Goal: Task Accomplishment & Management: Complete application form

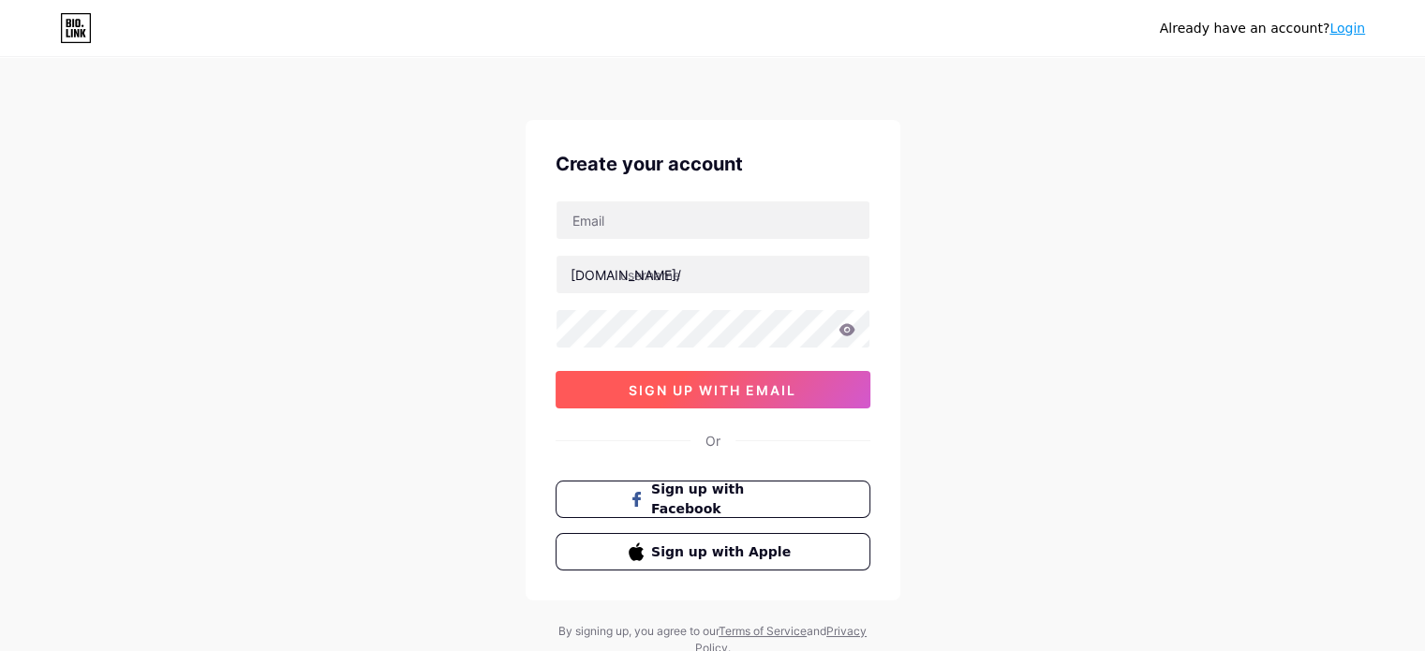
click at [761, 392] on span "sign up with email" at bounding box center [712, 390] width 168 height 16
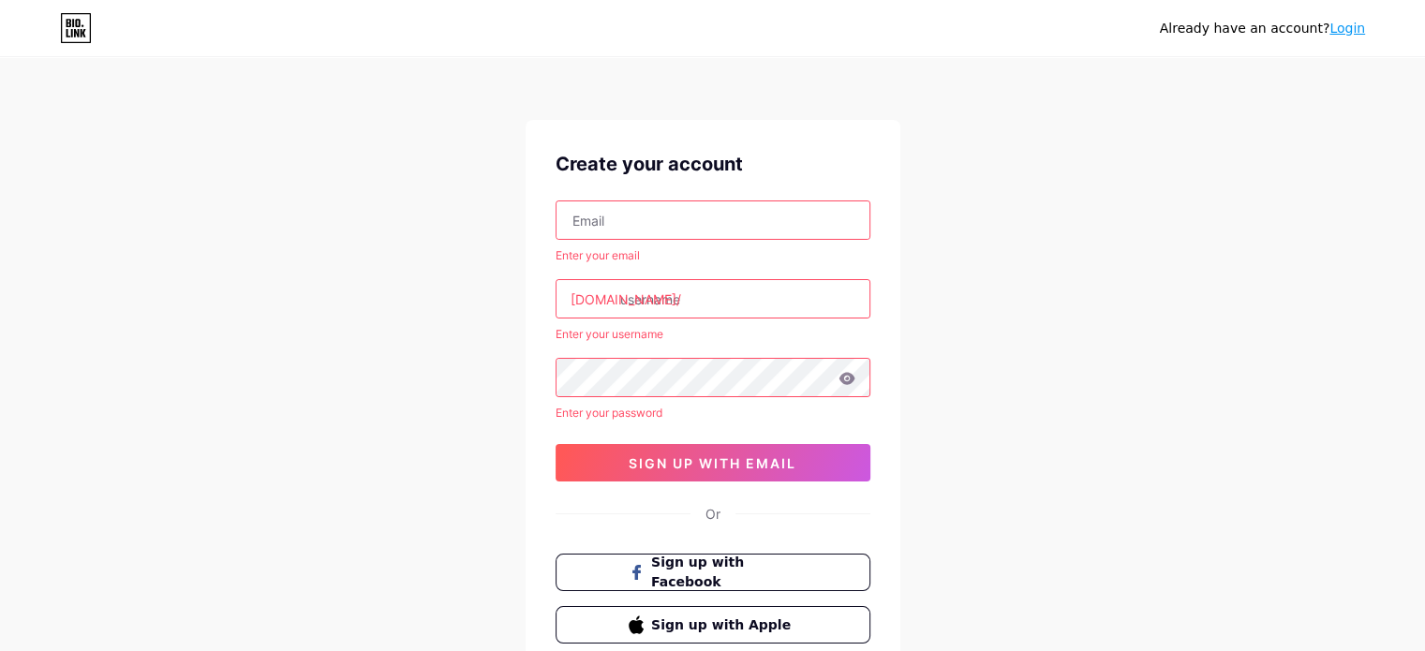
click at [691, 221] on input "text" at bounding box center [712, 219] width 313 height 37
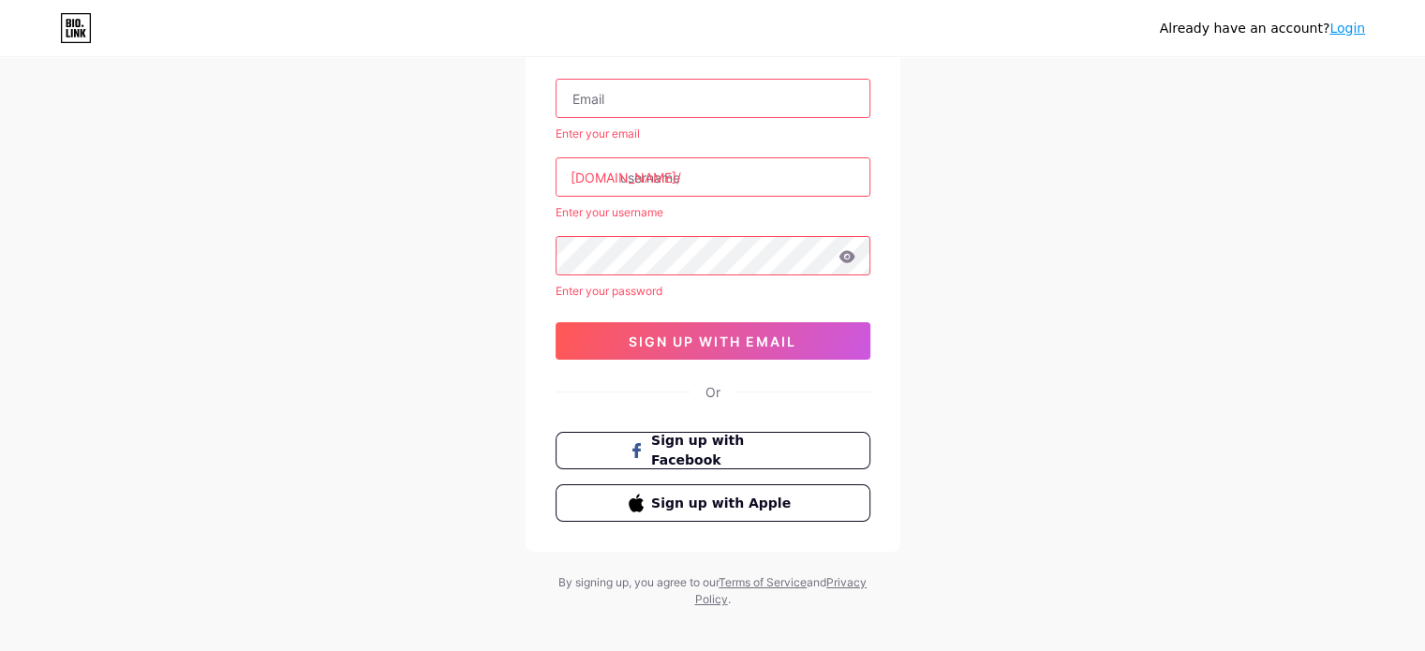
scroll to position [137, 0]
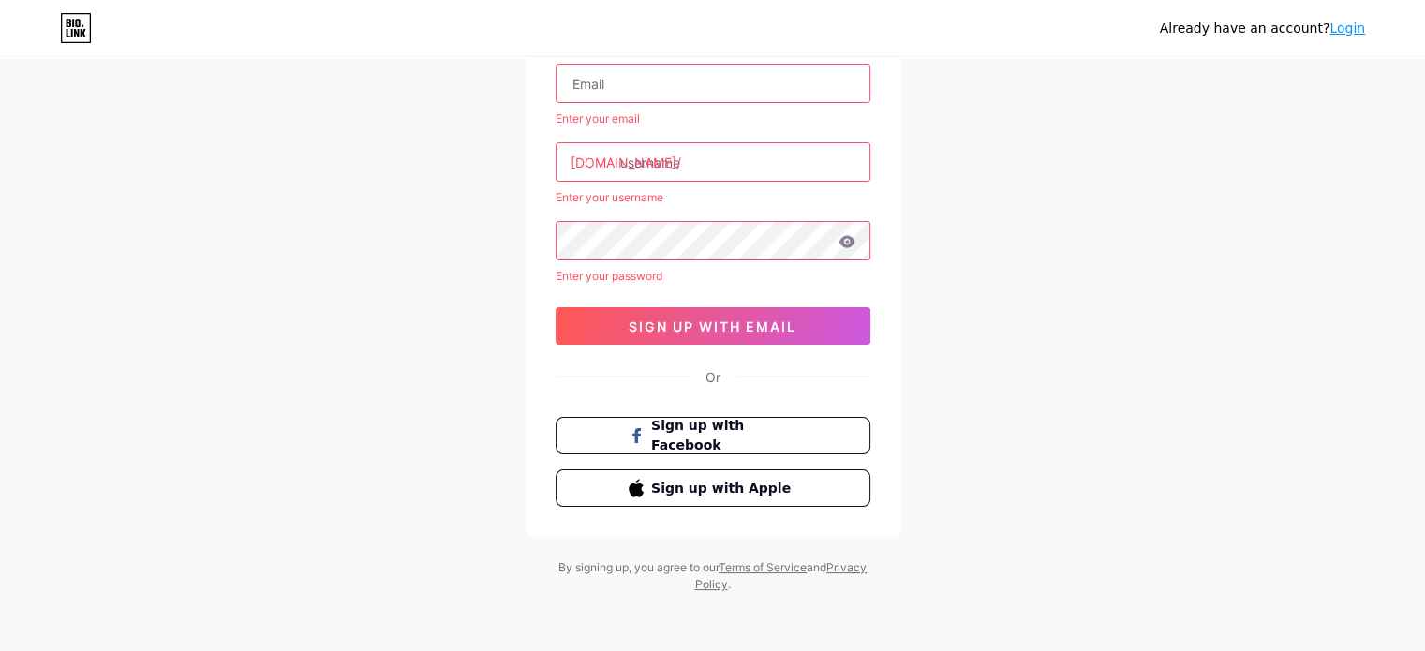
click at [745, 87] on input "text" at bounding box center [712, 83] width 313 height 37
click at [716, 171] on input "text" at bounding box center [712, 161] width 313 height 37
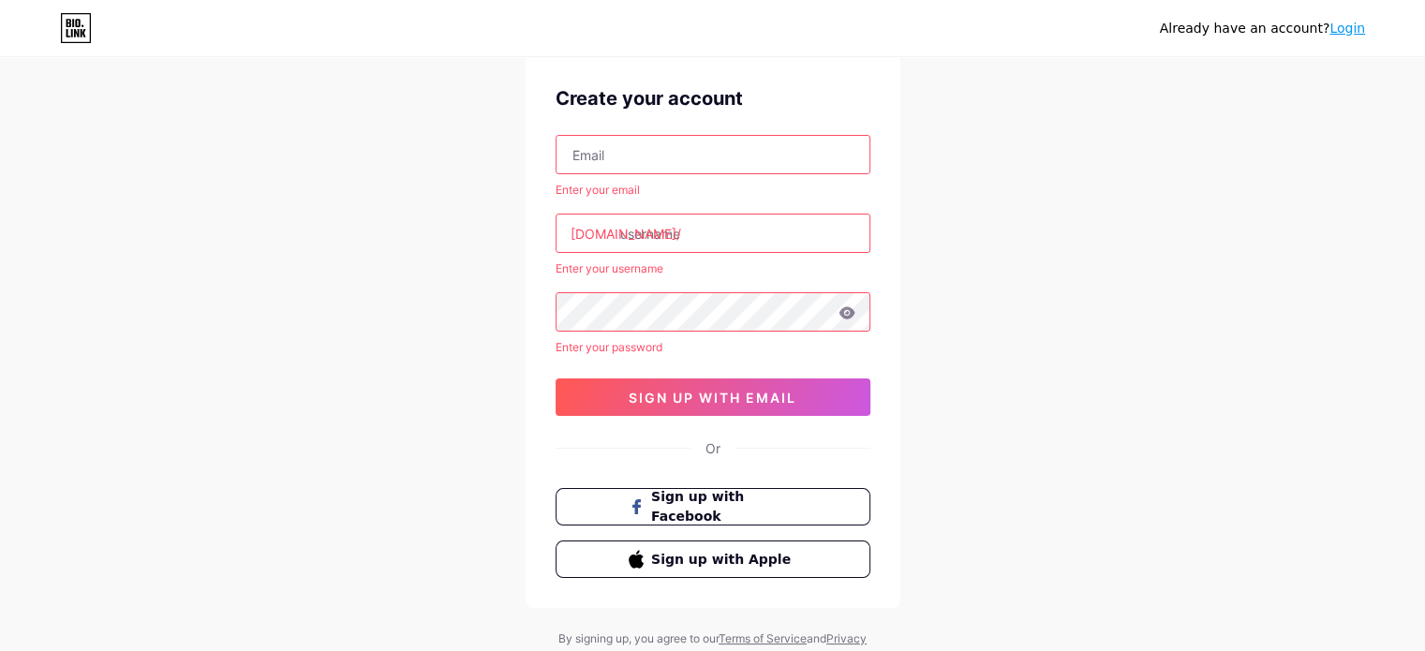
scroll to position [0, 0]
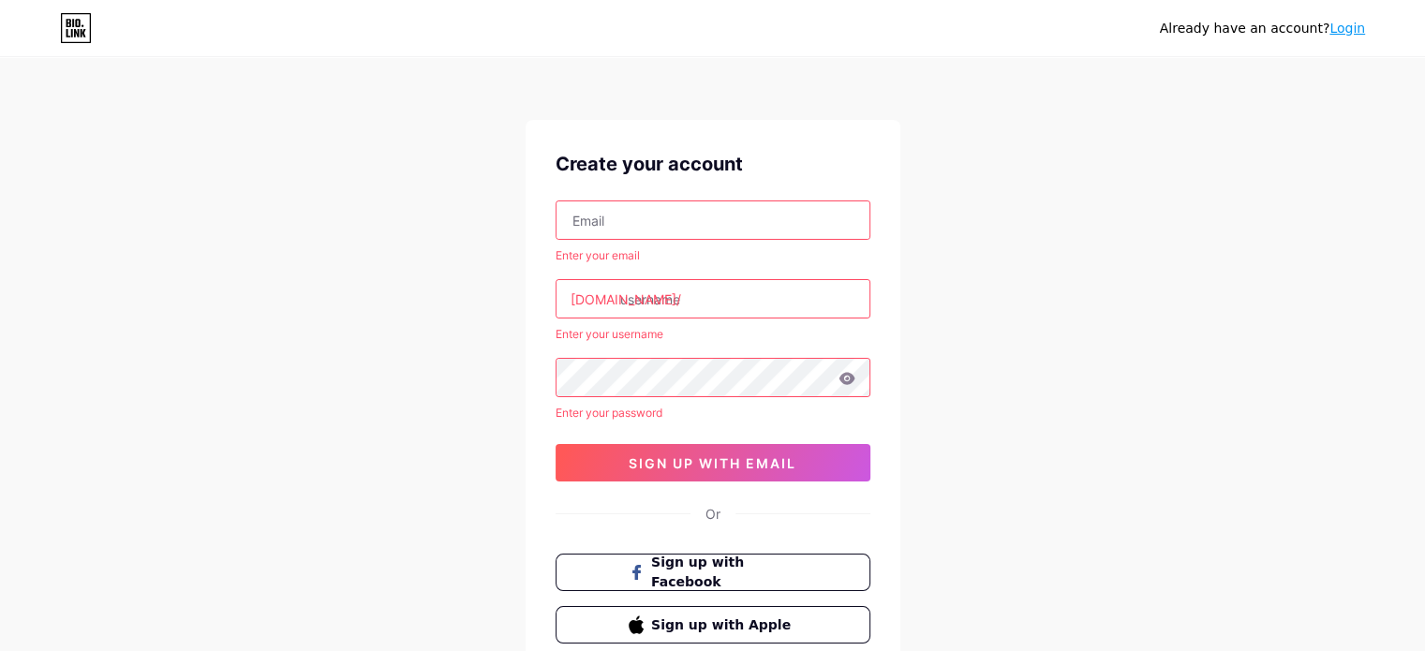
click at [1354, 31] on link "Login" at bounding box center [1347, 28] width 36 height 15
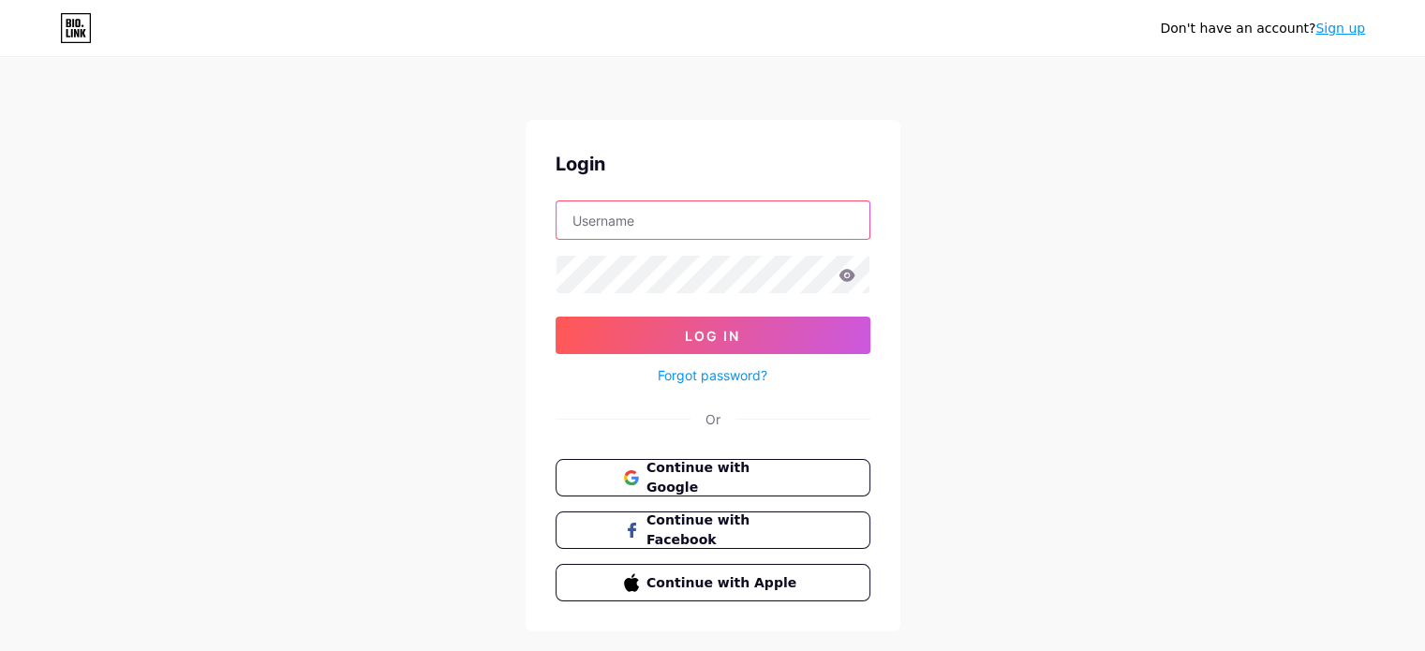
click at [645, 224] on input "text" at bounding box center [712, 219] width 313 height 37
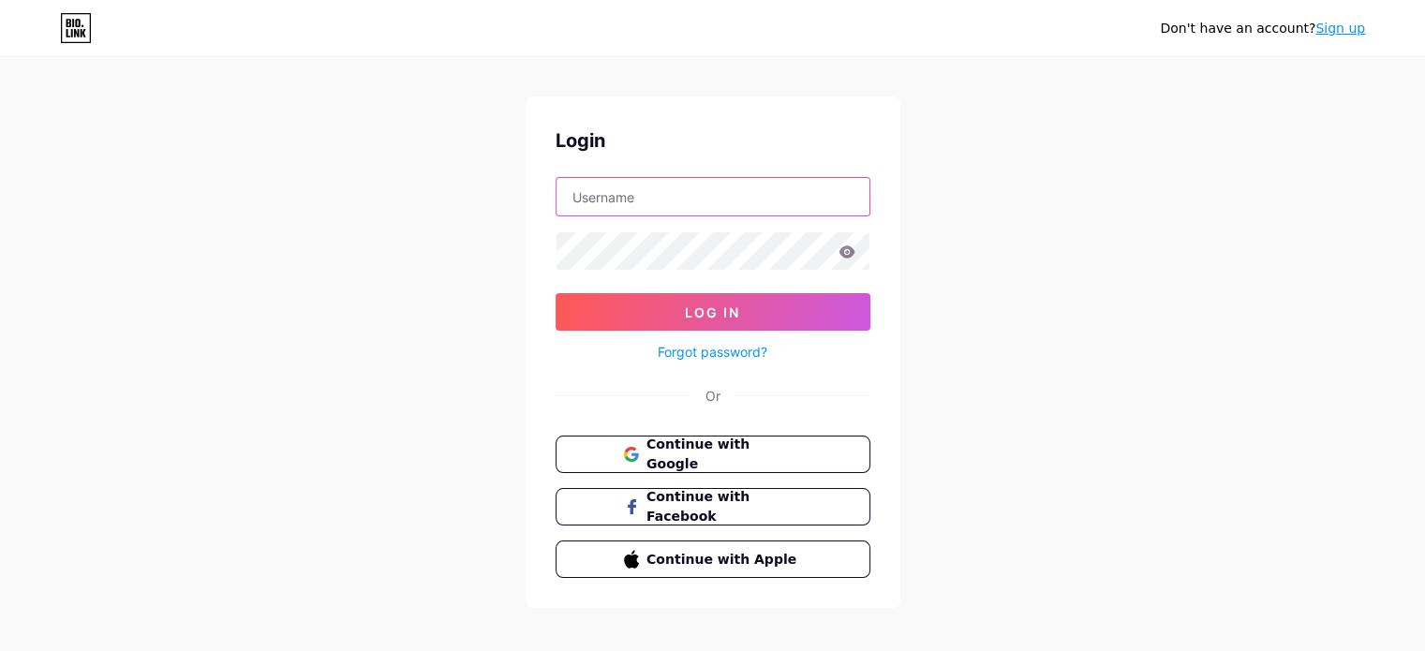
scroll to position [37, 0]
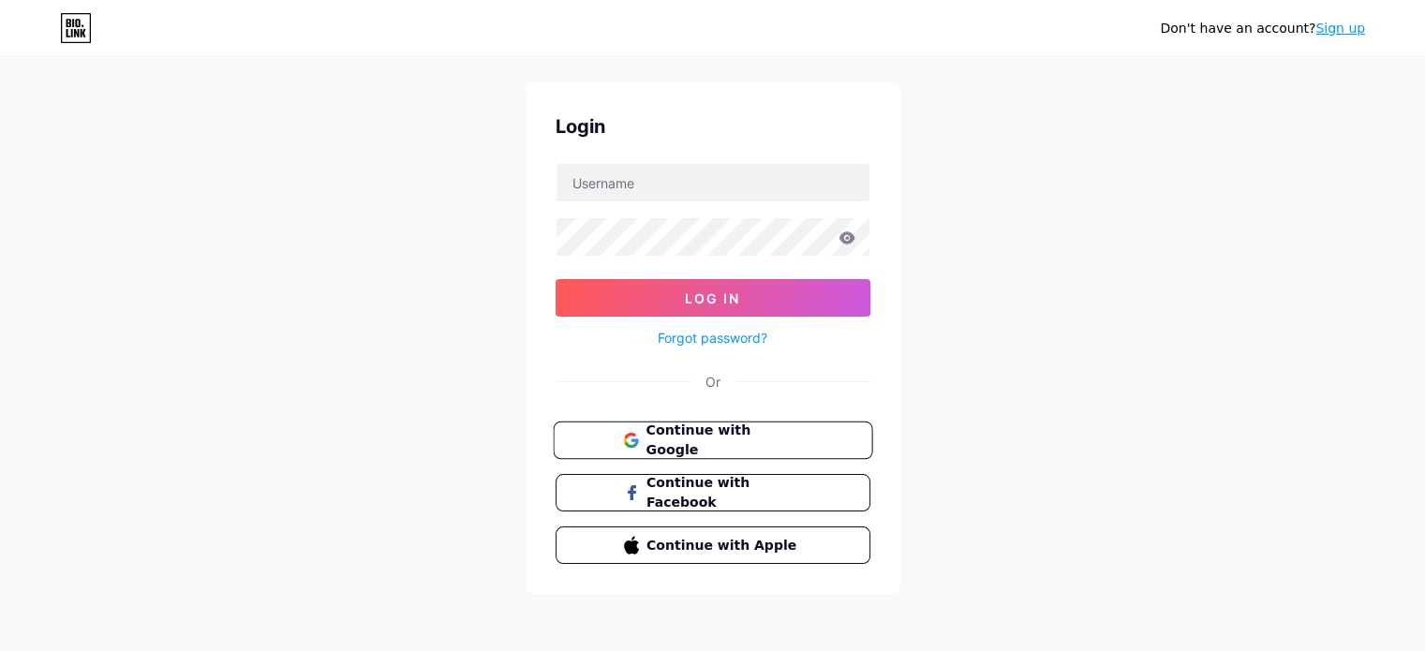
click at [702, 432] on span "Continue with Google" at bounding box center [723, 441] width 156 height 40
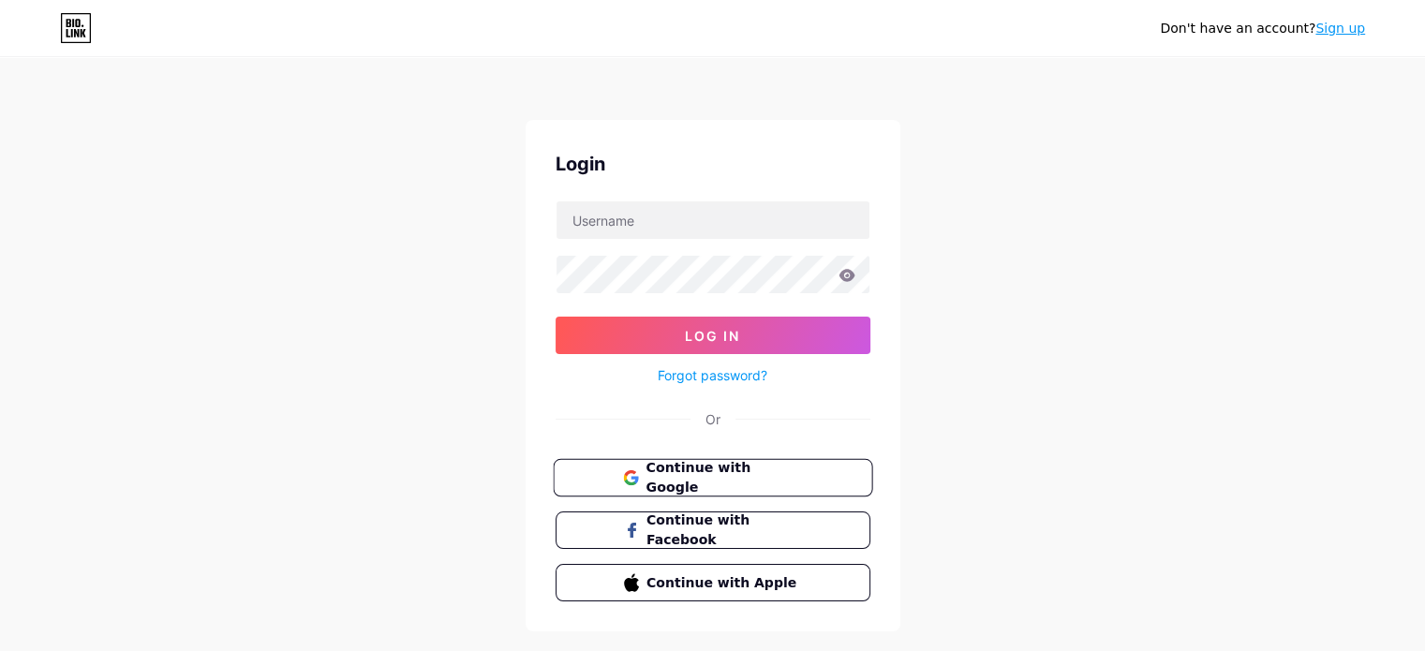
click at [668, 491] on button "Continue with Google" at bounding box center [712, 478] width 319 height 38
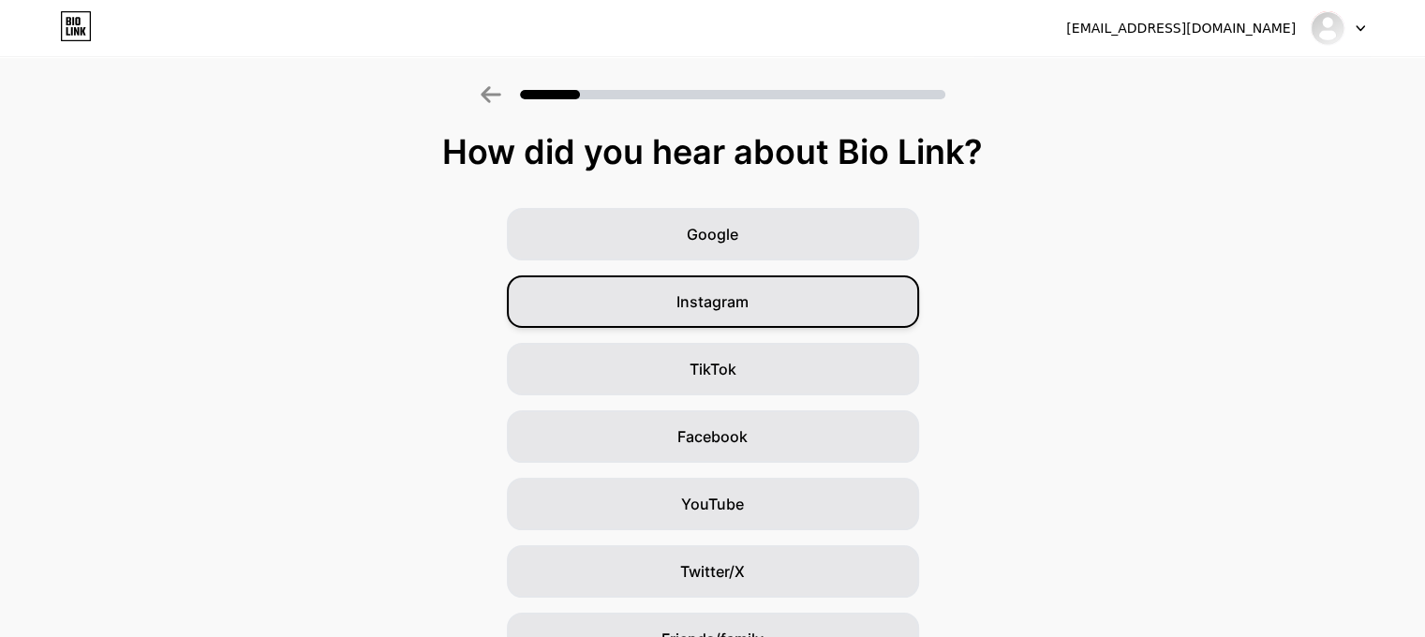
click at [764, 303] on div "Instagram" at bounding box center [713, 301] width 412 height 52
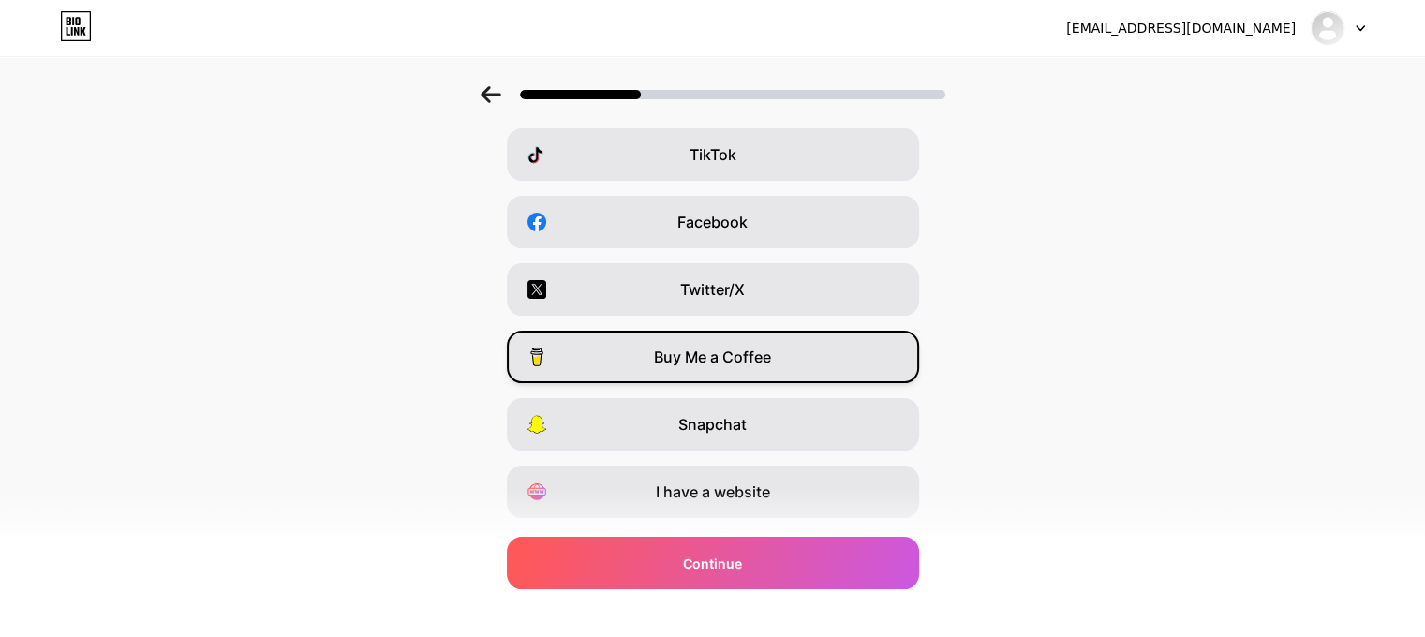
scroll to position [264, 0]
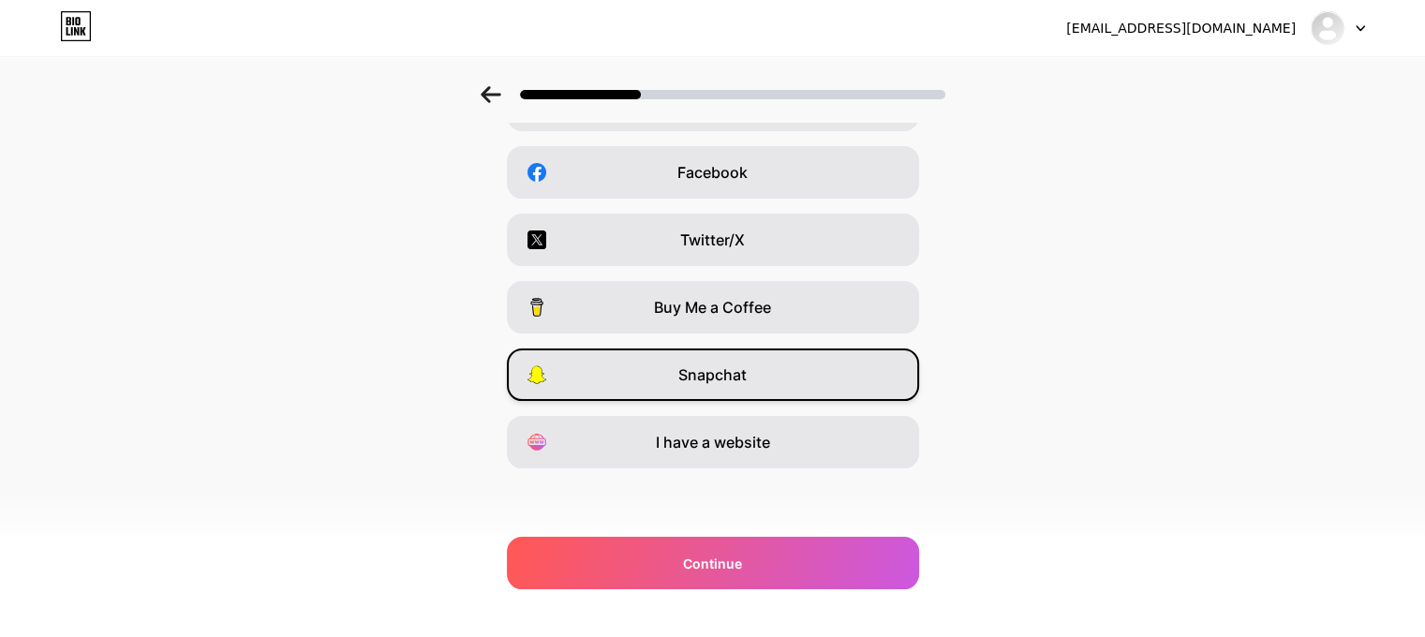
click at [685, 367] on div "Snapchat" at bounding box center [713, 374] width 412 height 52
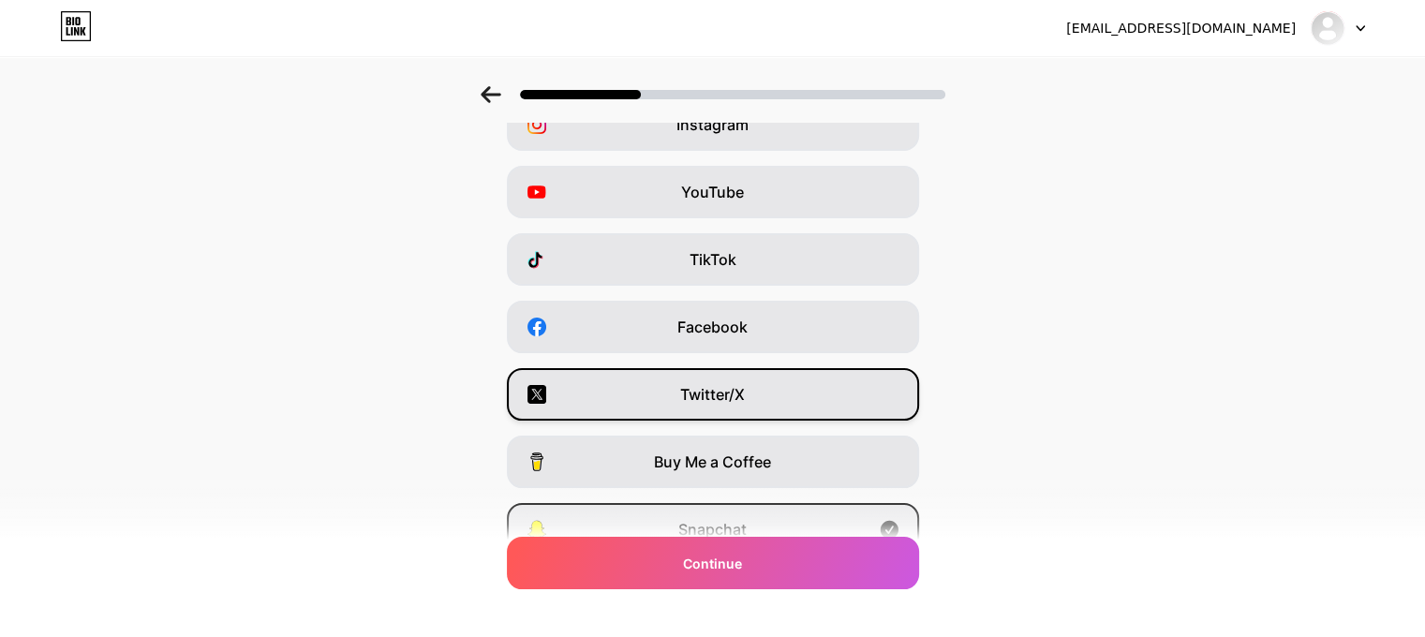
scroll to position [77, 0]
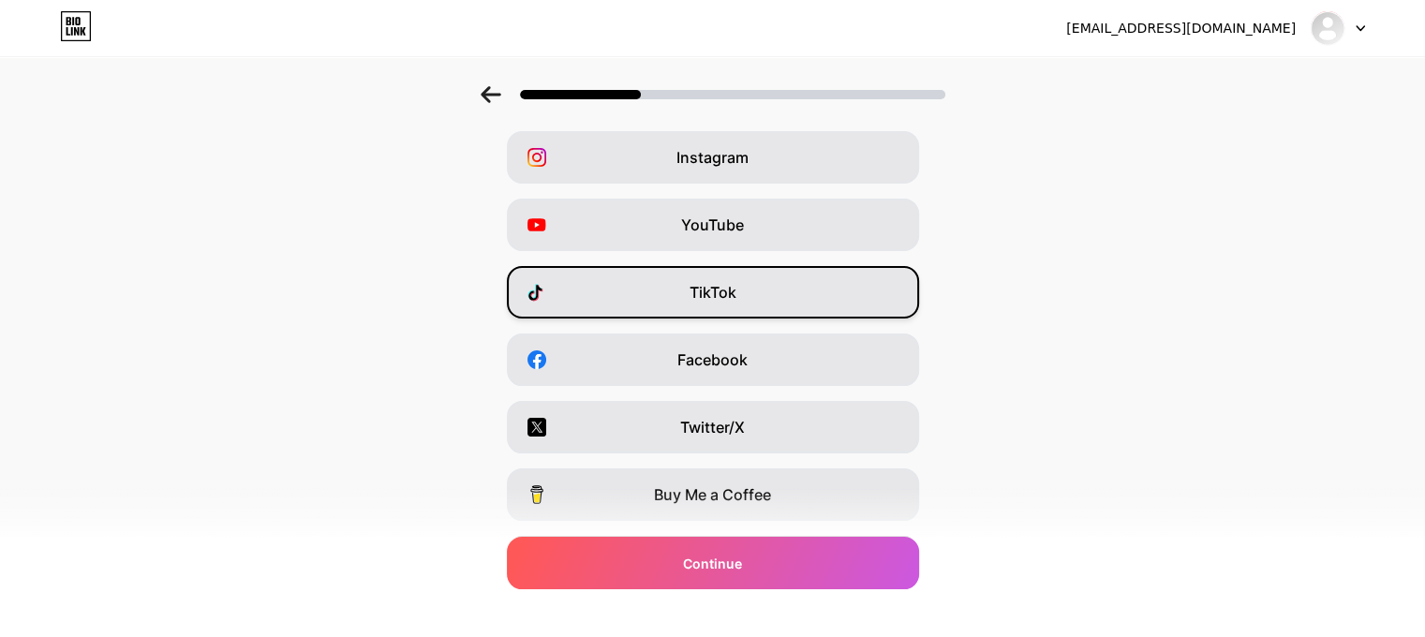
click at [710, 308] on div "TikTok" at bounding box center [713, 292] width 412 height 52
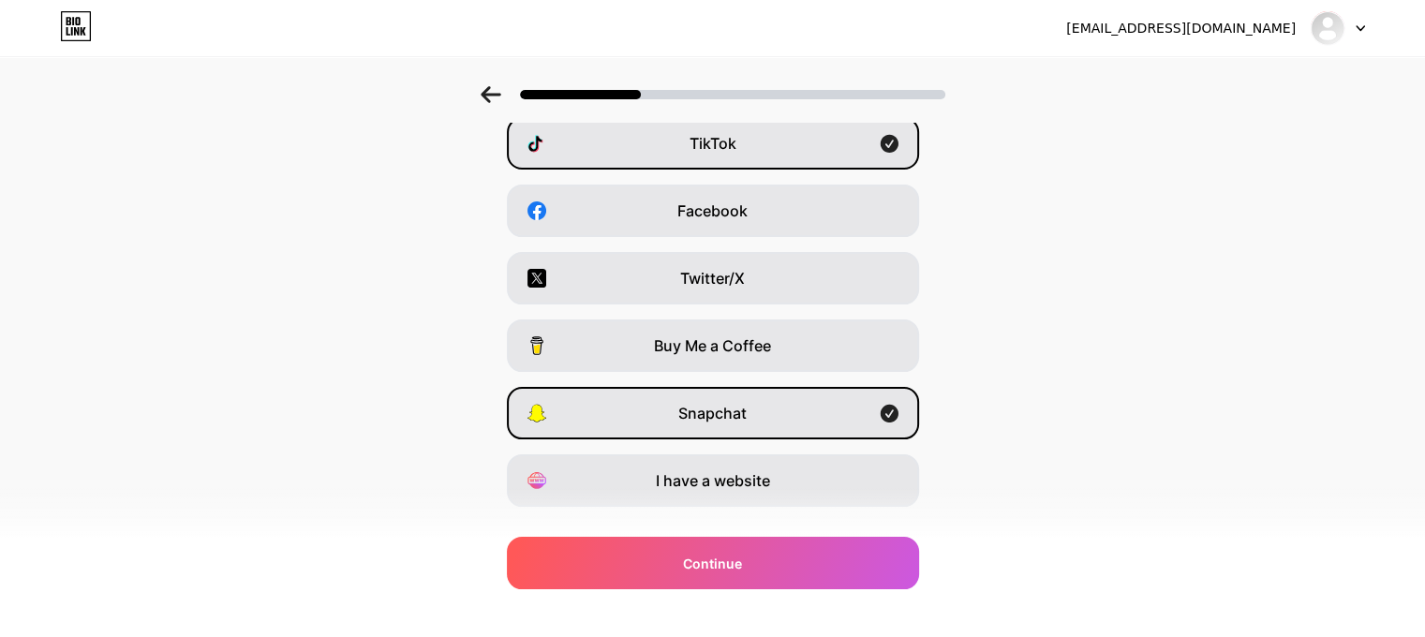
scroll to position [264, 0]
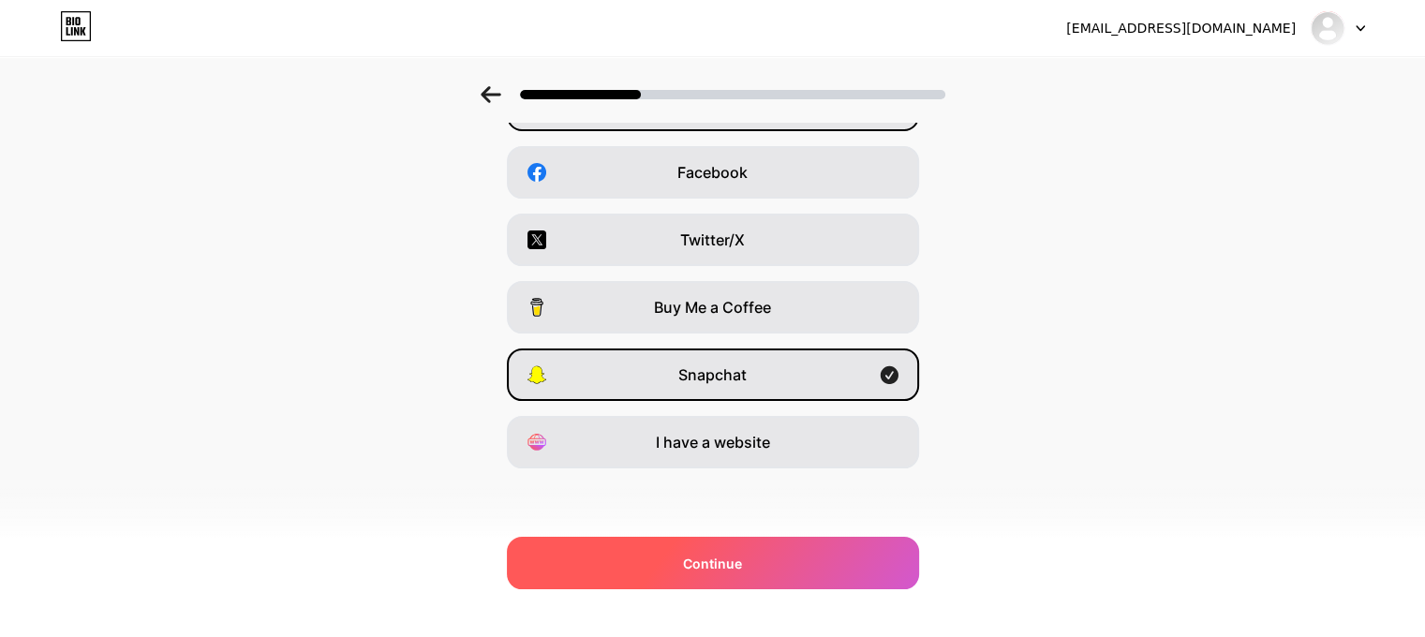
click at [686, 548] on div "Continue" at bounding box center [713, 563] width 412 height 52
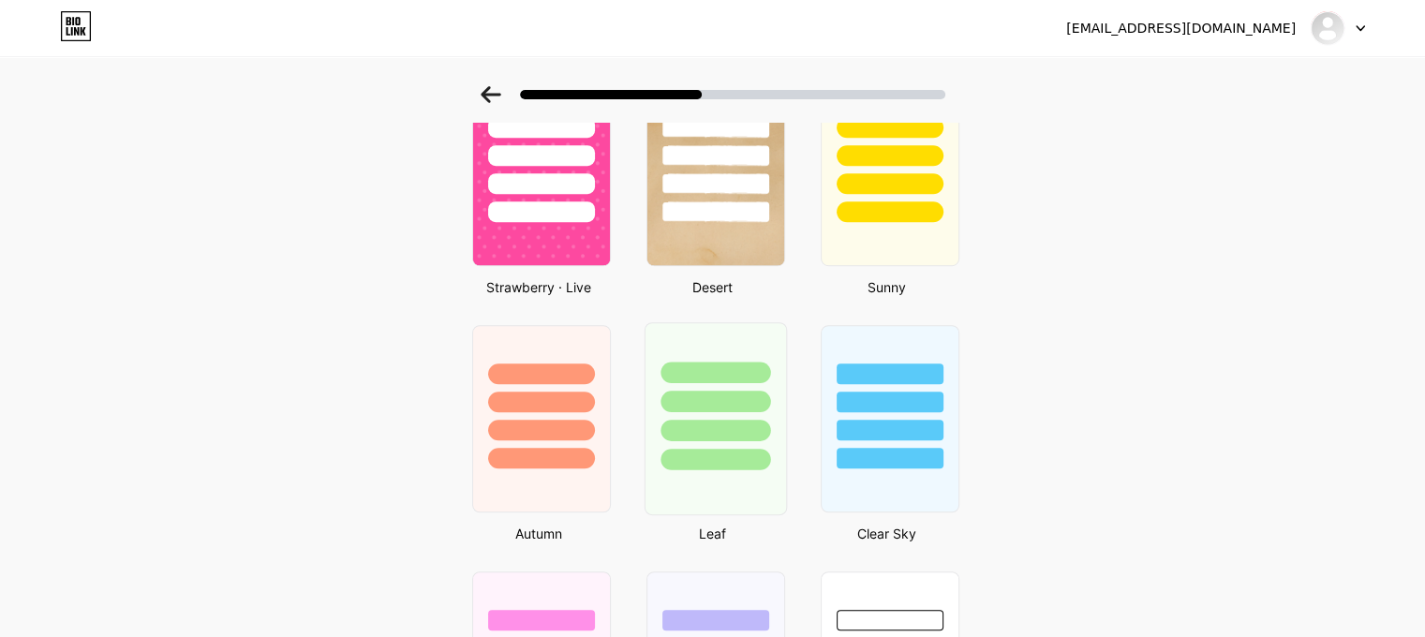
scroll to position [1124, 0]
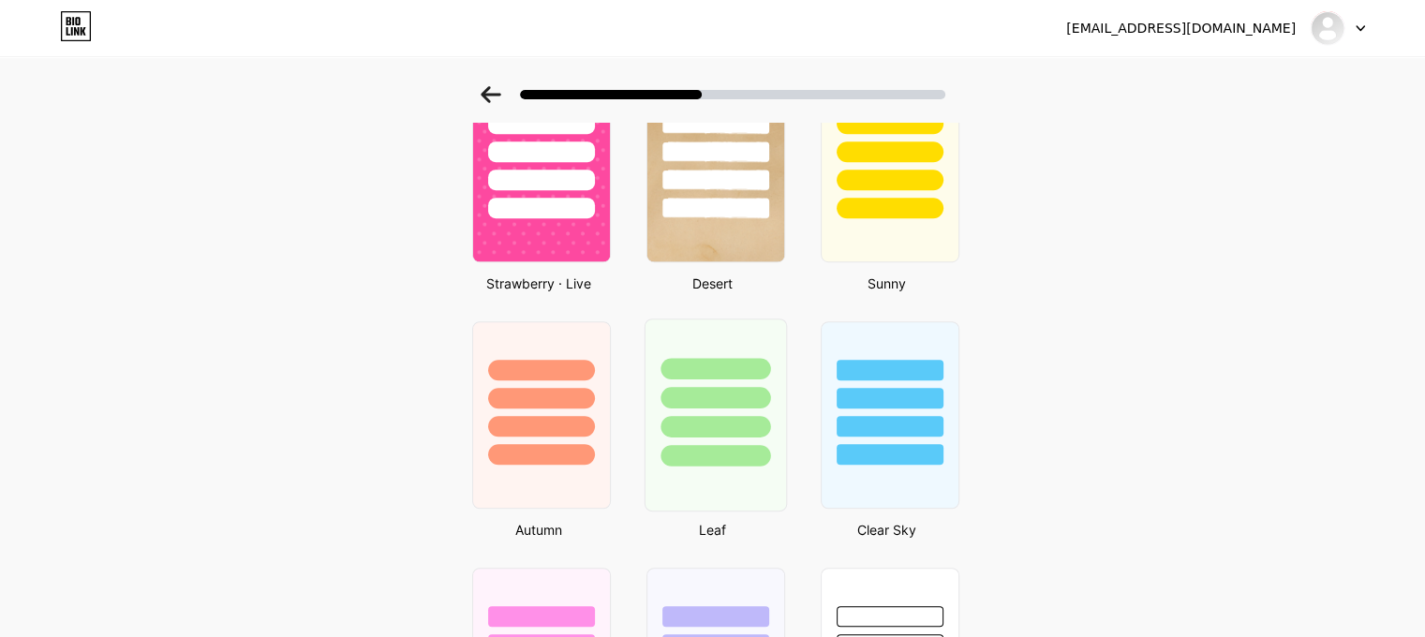
click at [744, 409] on div at bounding box center [714, 392] width 140 height 147
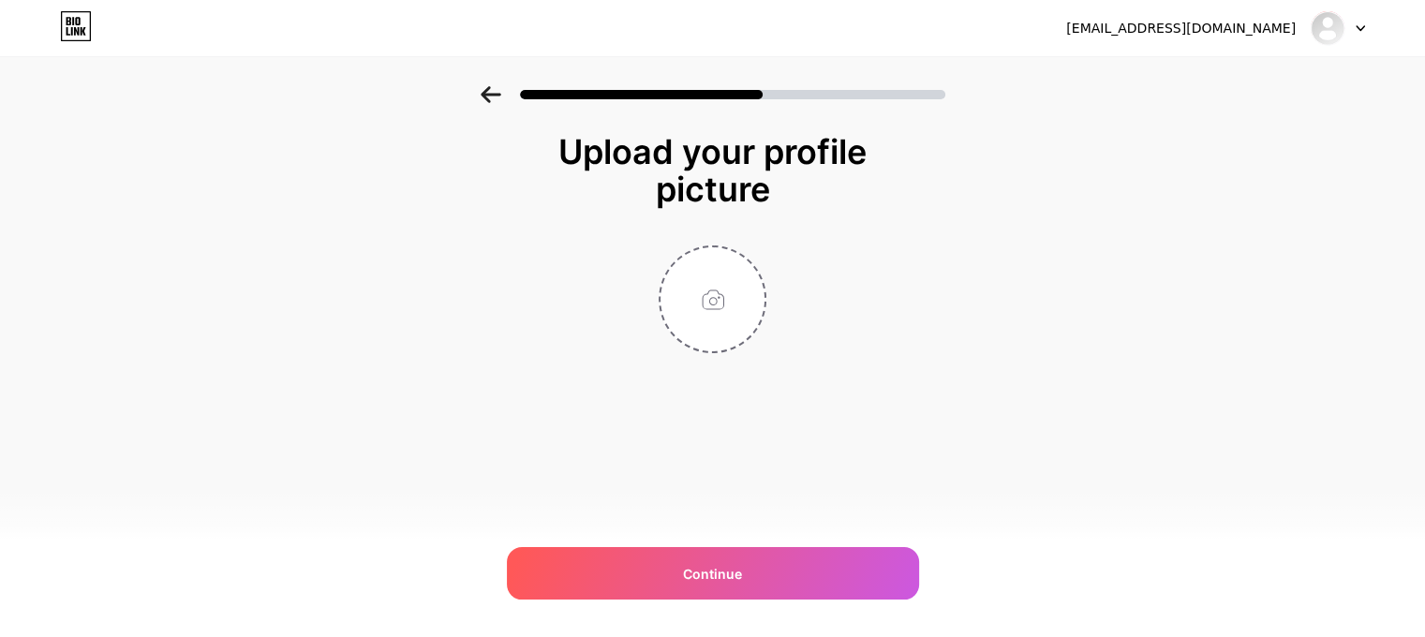
scroll to position [0, 0]
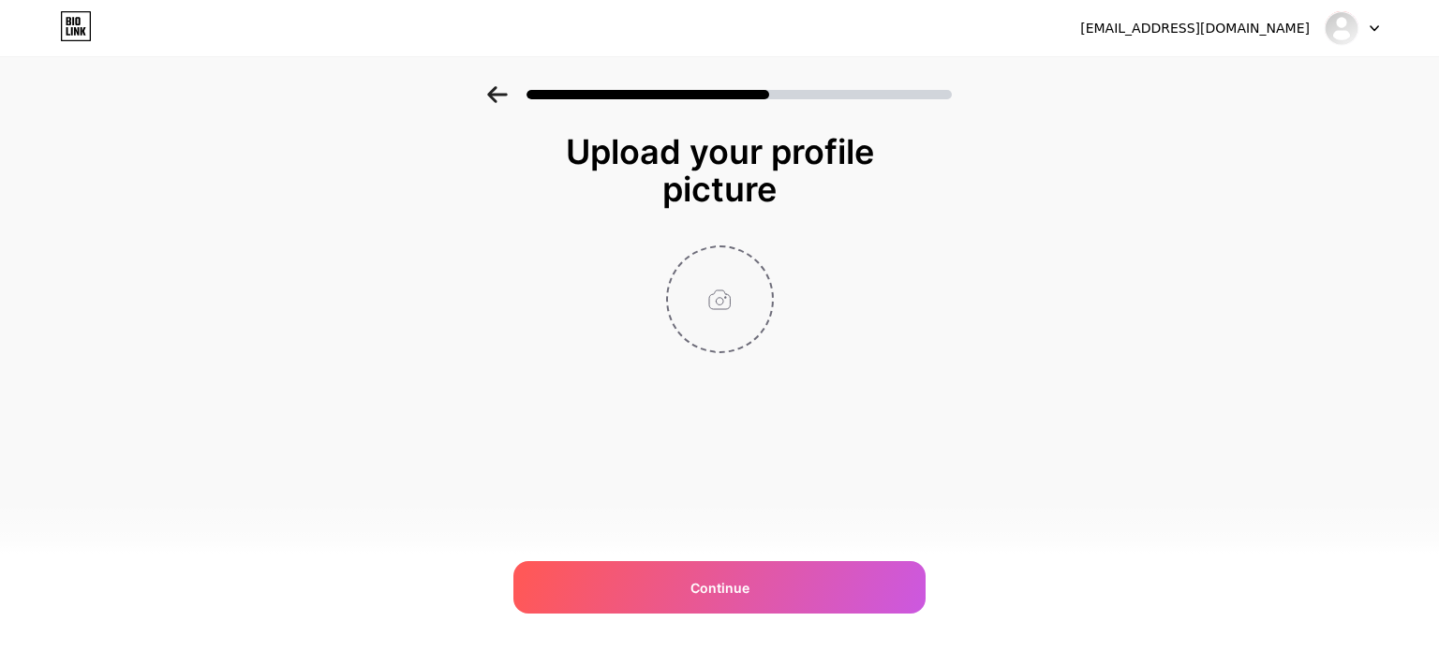
click at [737, 302] on input "file" at bounding box center [720, 299] width 104 height 104
type input "C:\fakepath\تساهيل شعار_page-0001.jpg"
click at [732, 278] on img at bounding box center [720, 299] width 108 height 108
click at [722, 307] on img at bounding box center [720, 299] width 108 height 108
click at [722, 306] on img at bounding box center [720, 299] width 108 height 108
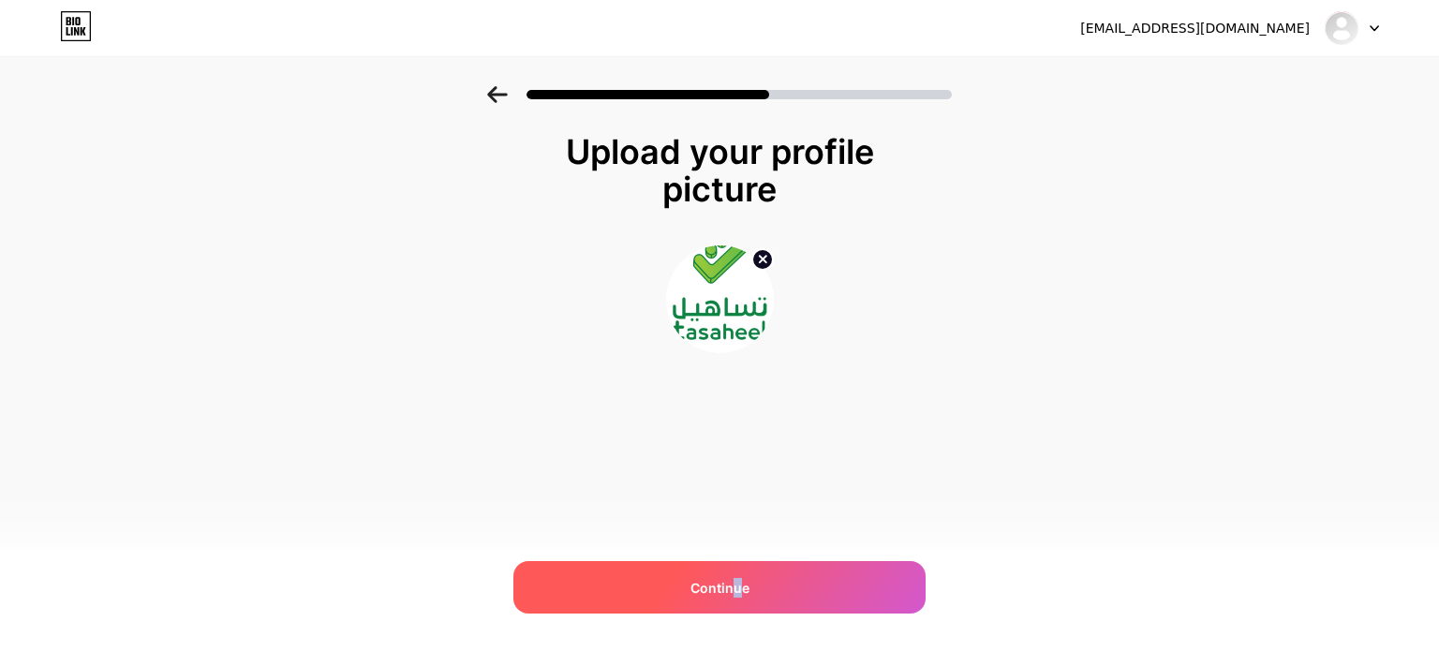
click at [736, 583] on span "Continue" at bounding box center [719, 588] width 59 height 20
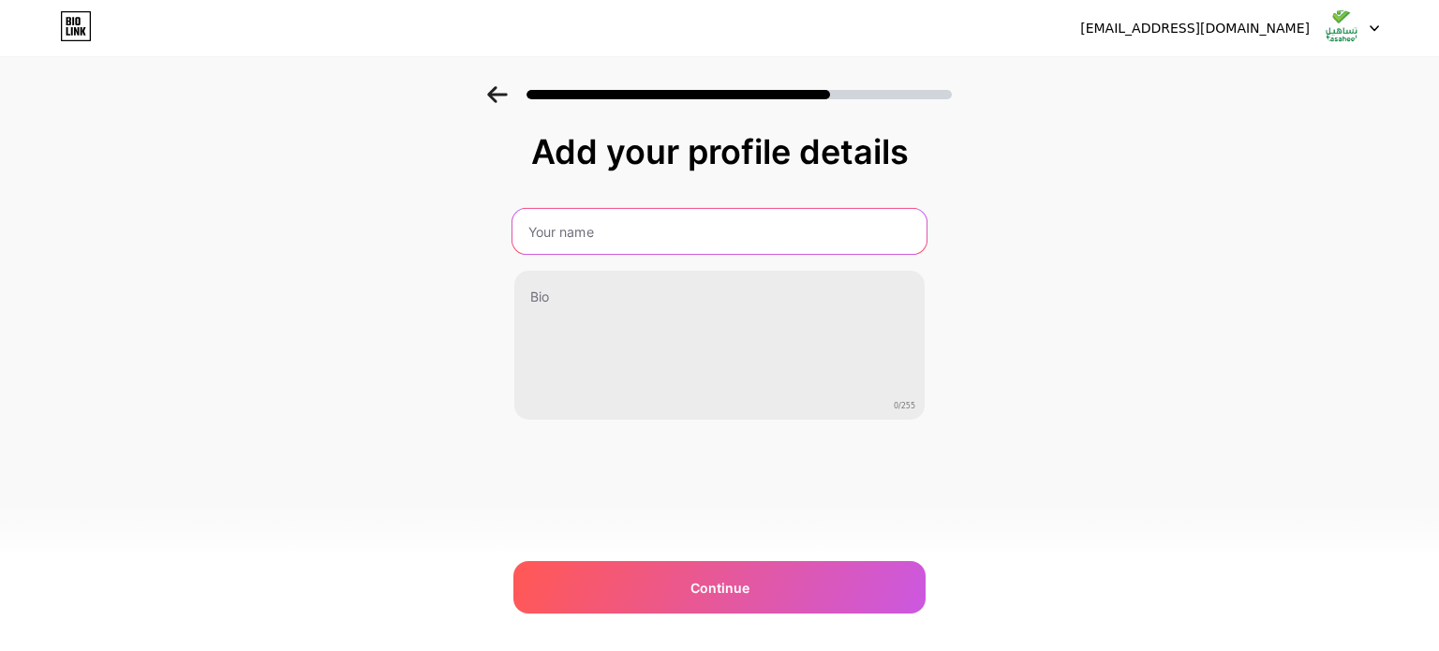
click at [579, 228] on input "text" at bounding box center [719, 231] width 414 height 45
type input "J"
type input "تساهيل"
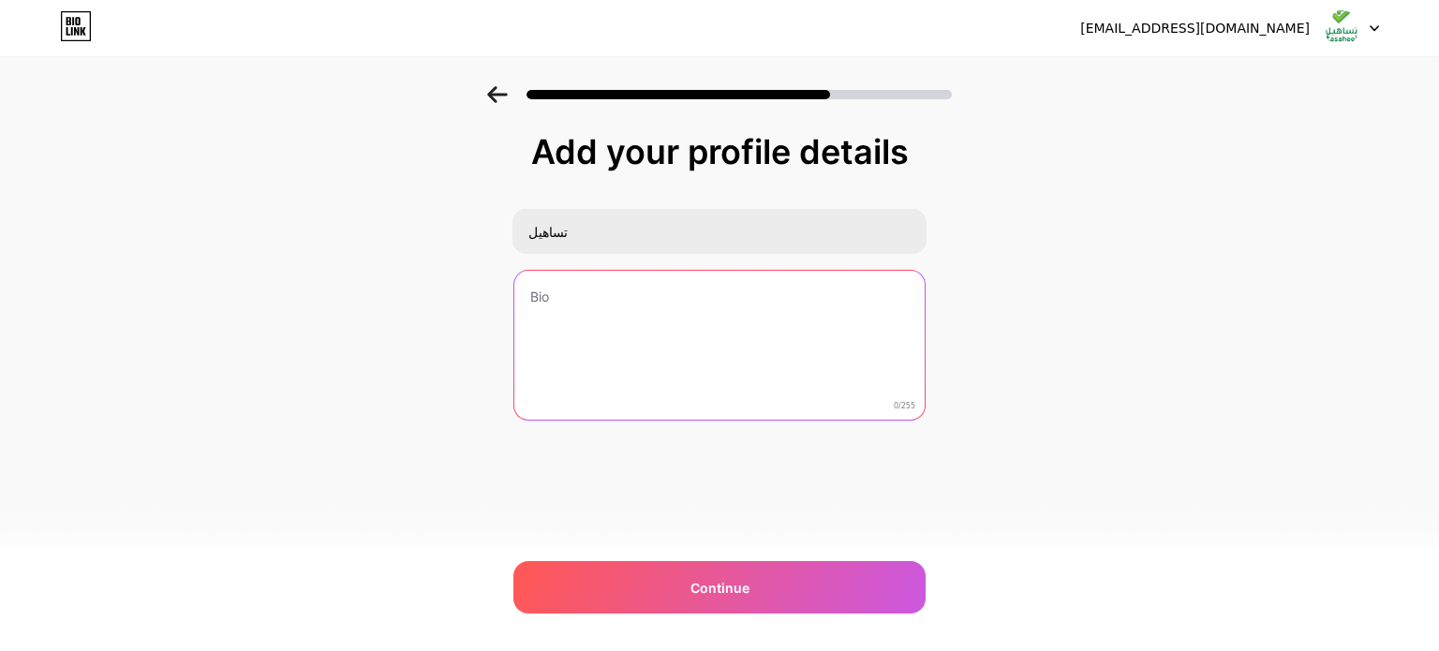
click at [570, 310] on textarea at bounding box center [719, 346] width 410 height 151
click at [600, 307] on textarea at bounding box center [719, 346] width 414 height 153
paste textarea "تساهيل للاتصالات 👇 الاحساء-الهفوف-شارع الجوالات رقم التواصل 966531222120+"
type textarea "تساهيل للاتصالات 👇 الاحساء-الهفوف-شارع الجوالات رقم التواصل 966531222120+"
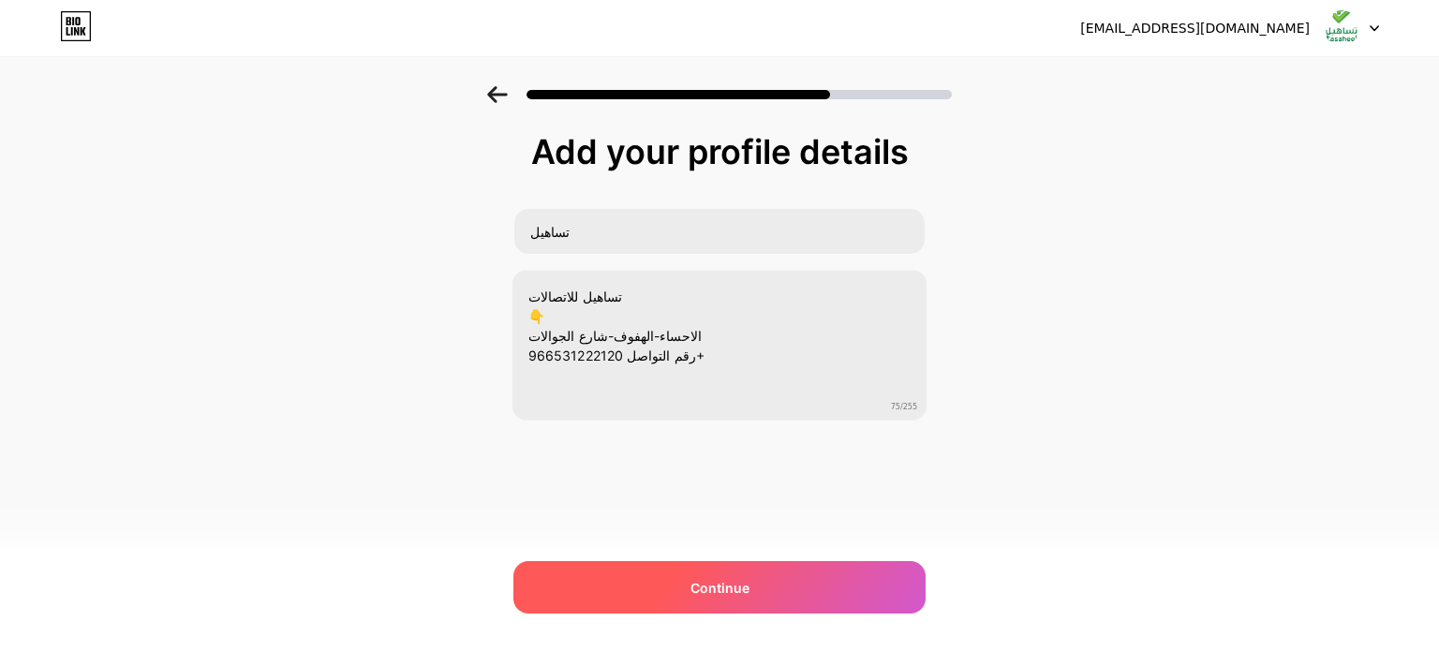
click at [659, 576] on div "Continue" at bounding box center [719, 587] width 412 height 52
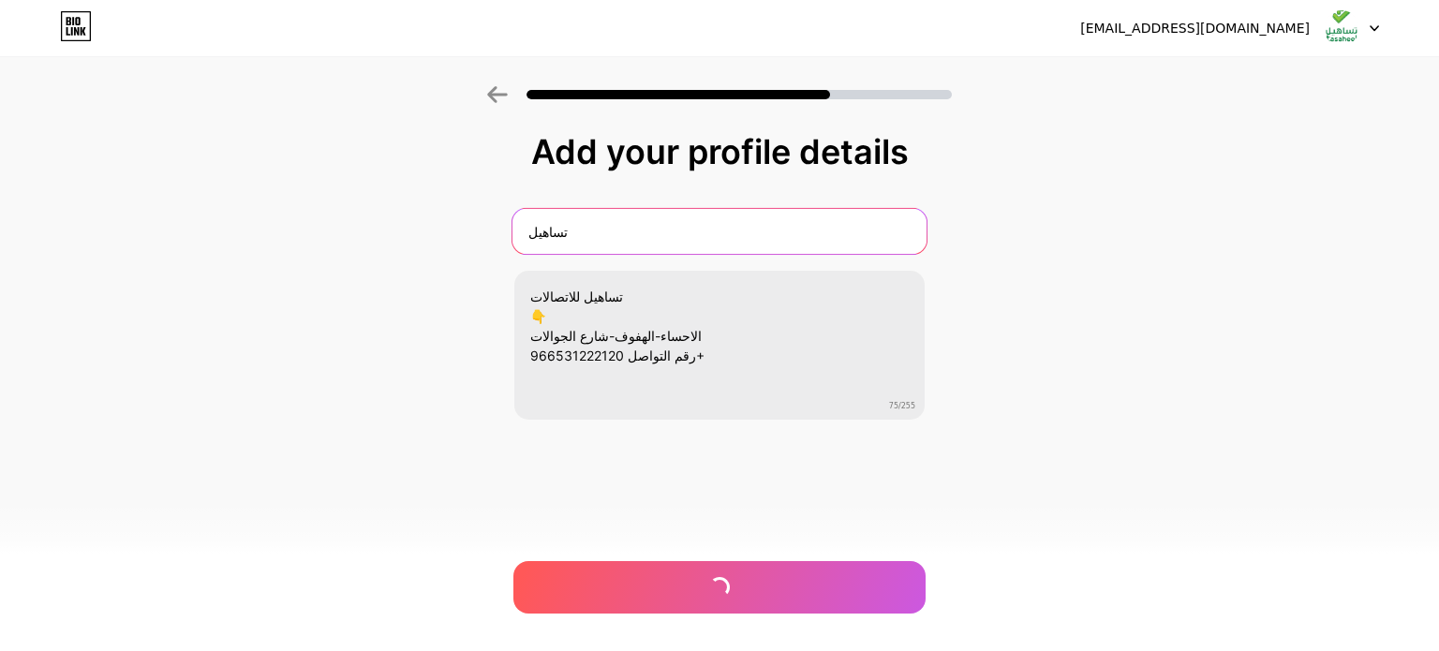
click at [603, 224] on input "تساهيل" at bounding box center [719, 231] width 414 height 45
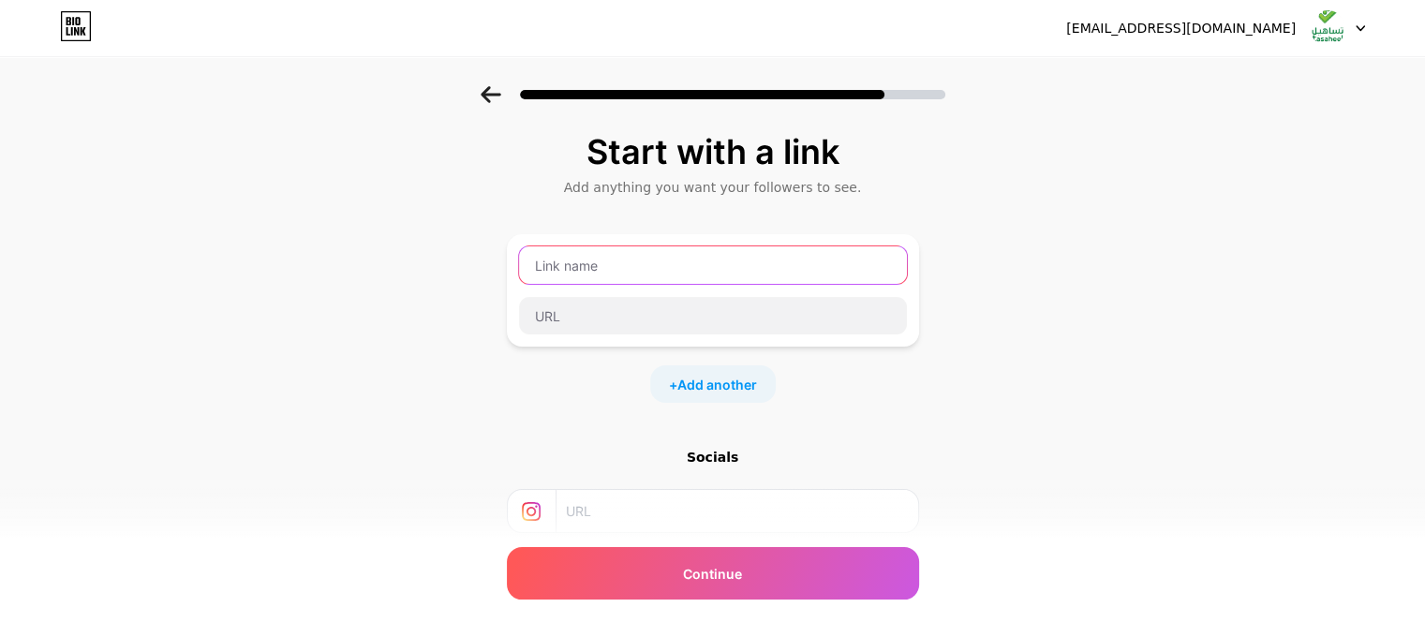
click at [621, 265] on input "text" at bounding box center [713, 264] width 388 height 37
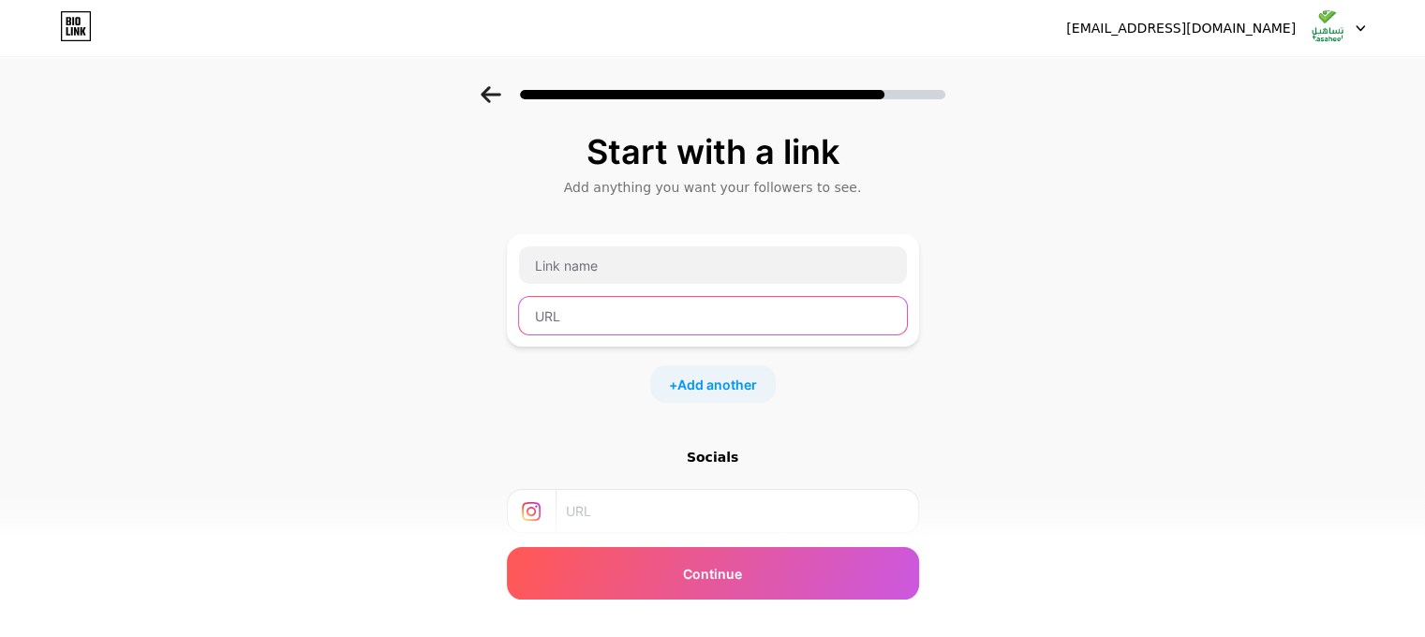
click at [628, 304] on input "text" at bounding box center [713, 315] width 388 height 37
click at [584, 514] on input "text" at bounding box center [736, 511] width 340 height 42
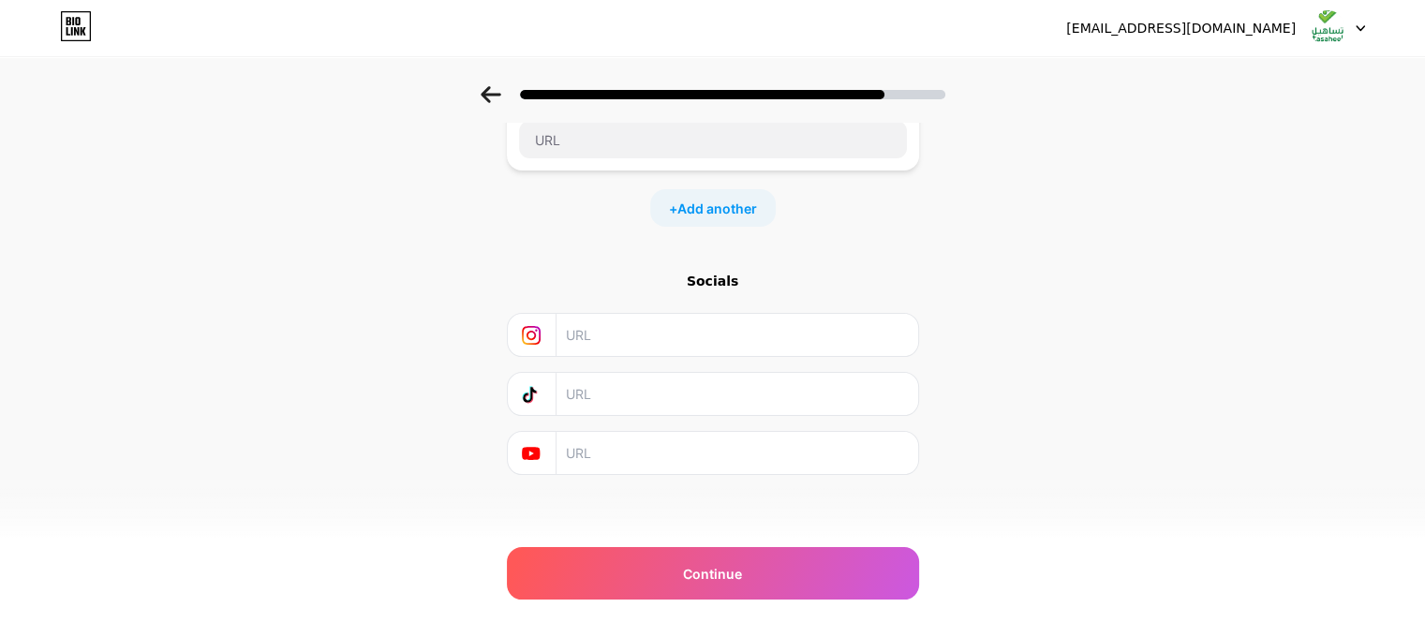
scroll to position [180, 0]
click at [596, 406] on input "text" at bounding box center [736, 390] width 340 height 42
click at [618, 452] on input "text" at bounding box center [736, 449] width 340 height 42
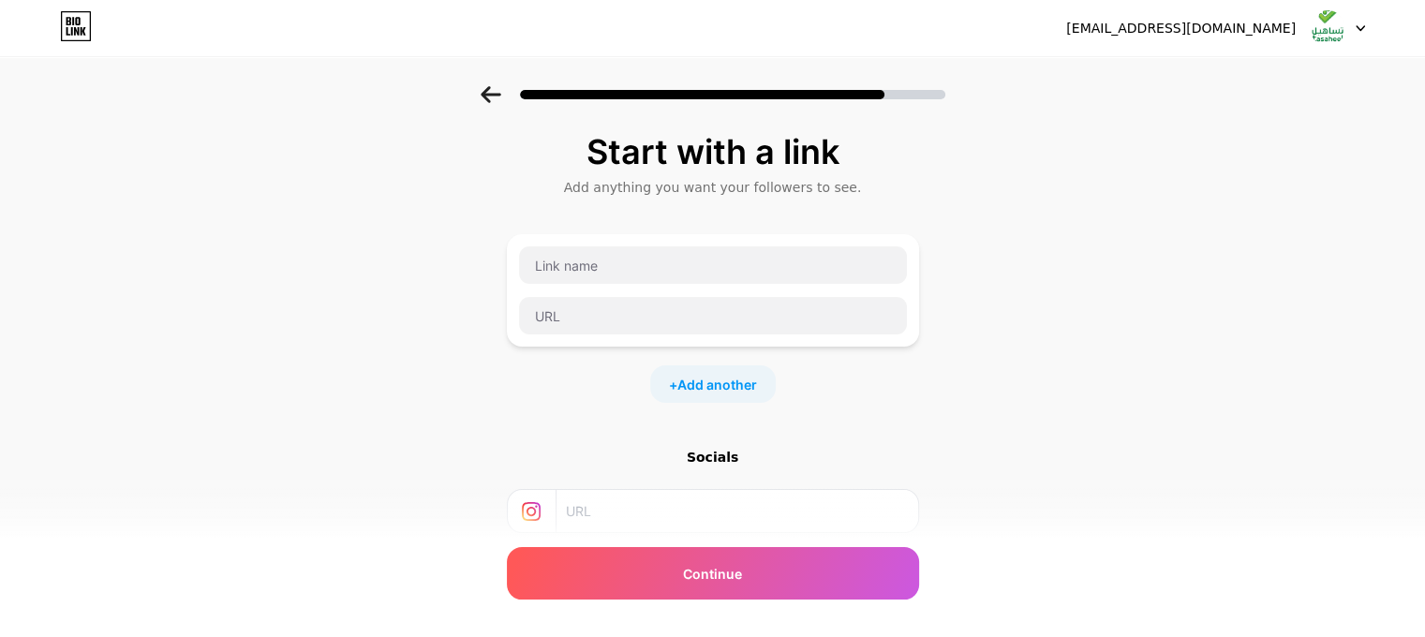
drag, startPoint x: 719, startPoint y: 456, endPoint x: 731, endPoint y: 409, distance: 48.2
click at [719, 455] on div "Socials" at bounding box center [713, 457] width 412 height 19
click at [730, 390] on span "Add another" at bounding box center [717, 385] width 80 height 20
click at [443, 330] on div "Start with a link Add anything you want your followers to see. + Add another So…" at bounding box center [712, 481] width 1425 height 790
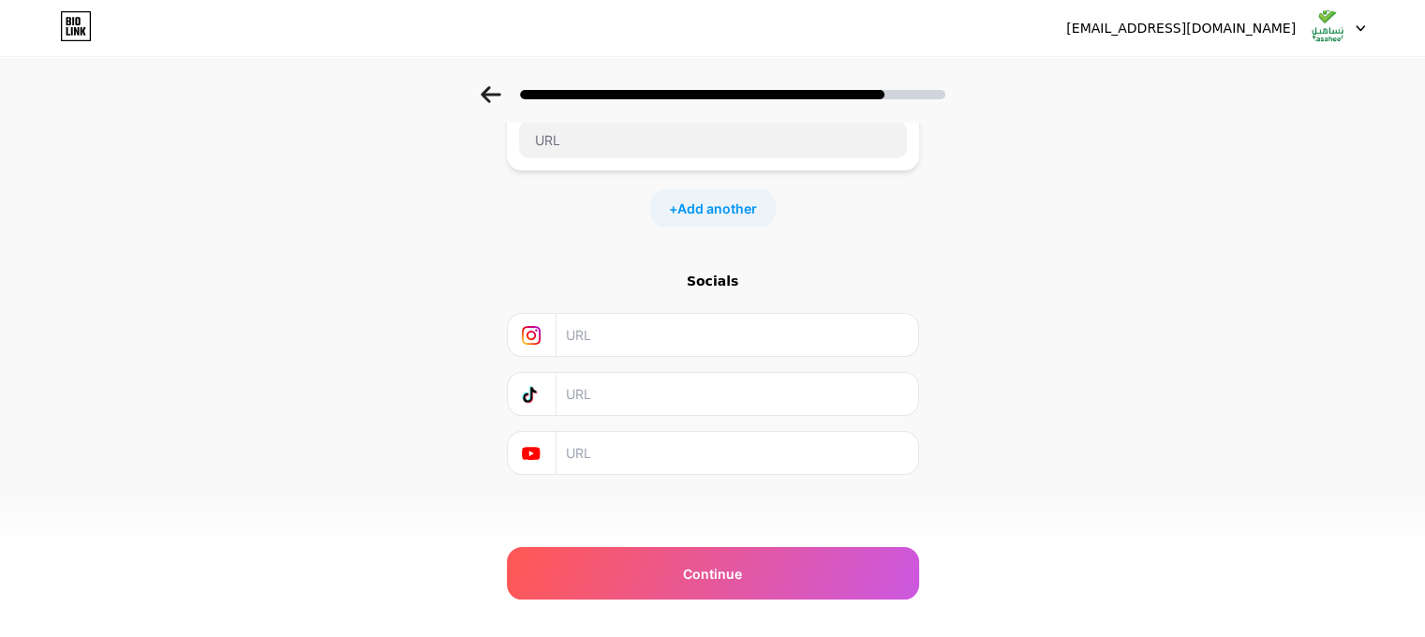
scroll to position [311, 0]
click at [983, 342] on div "Start with a link Add anything you want your followers to see. + Add another So…" at bounding box center [712, 170] width 1425 height 790
click at [536, 451] on icon at bounding box center [531, 449] width 18 height 13
click at [540, 455] on icon at bounding box center [531, 449] width 19 height 19
drag, startPoint x: 630, startPoint y: 440, endPoint x: 699, endPoint y: 419, distance: 71.7
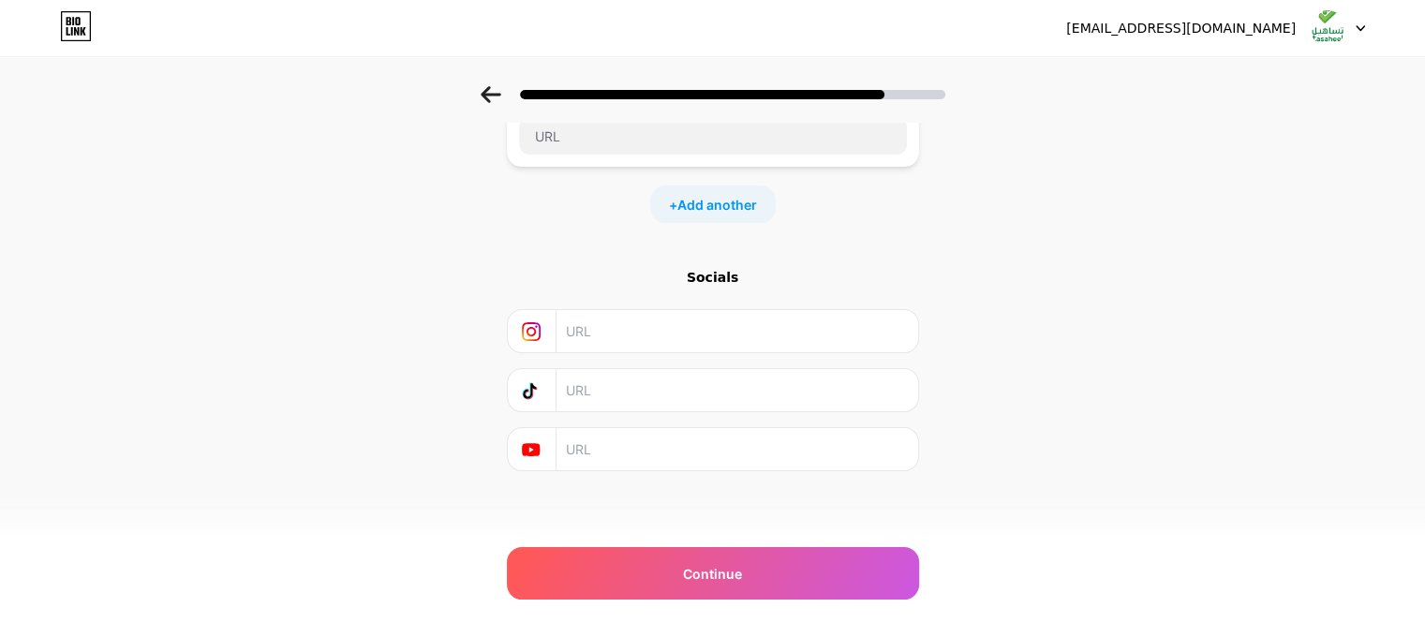
click at [694, 421] on div "Socials" at bounding box center [713, 369] width 412 height 203
click at [751, 280] on div "Socials" at bounding box center [713, 369] width 412 height 203
drag, startPoint x: 734, startPoint y: 256, endPoint x: 708, endPoint y: 272, distance: 30.7
click at [719, 265] on div "Start with a link Add anything you want your followers to see. + Add another So…" at bounding box center [713, 146] width 412 height 649
click at [689, 284] on div "Socials" at bounding box center [713, 277] width 412 height 19
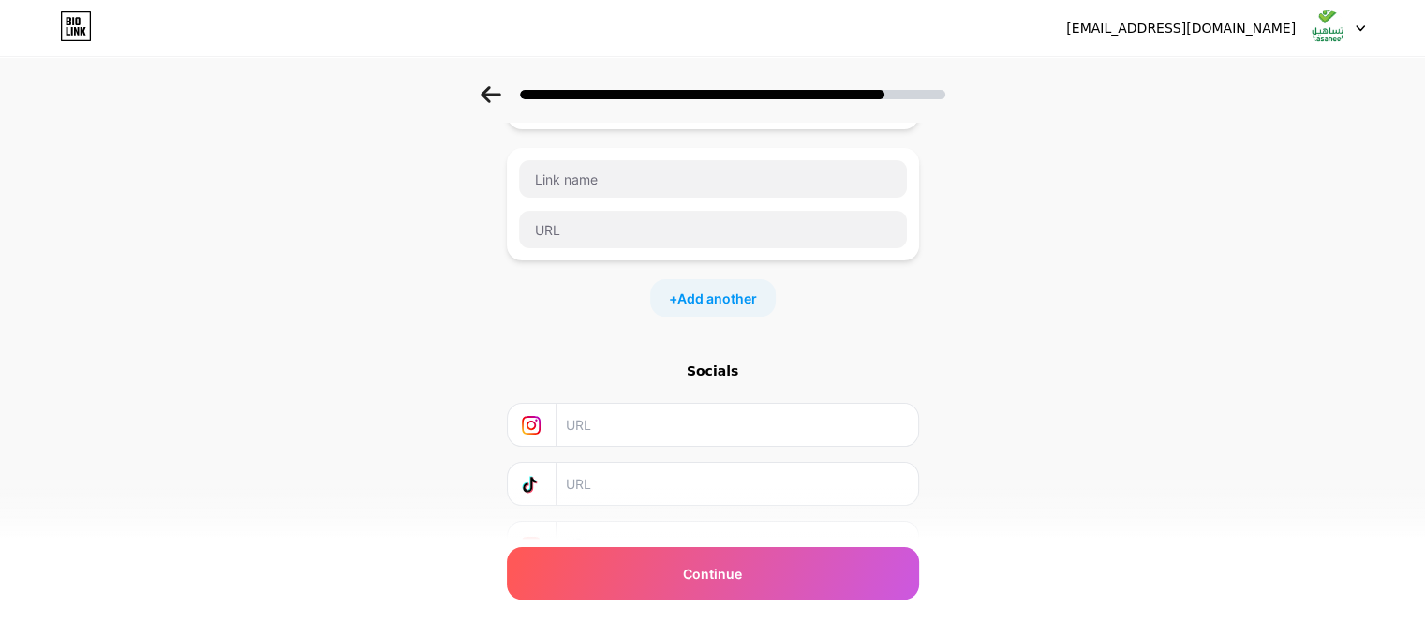
scroll to position [30, 0]
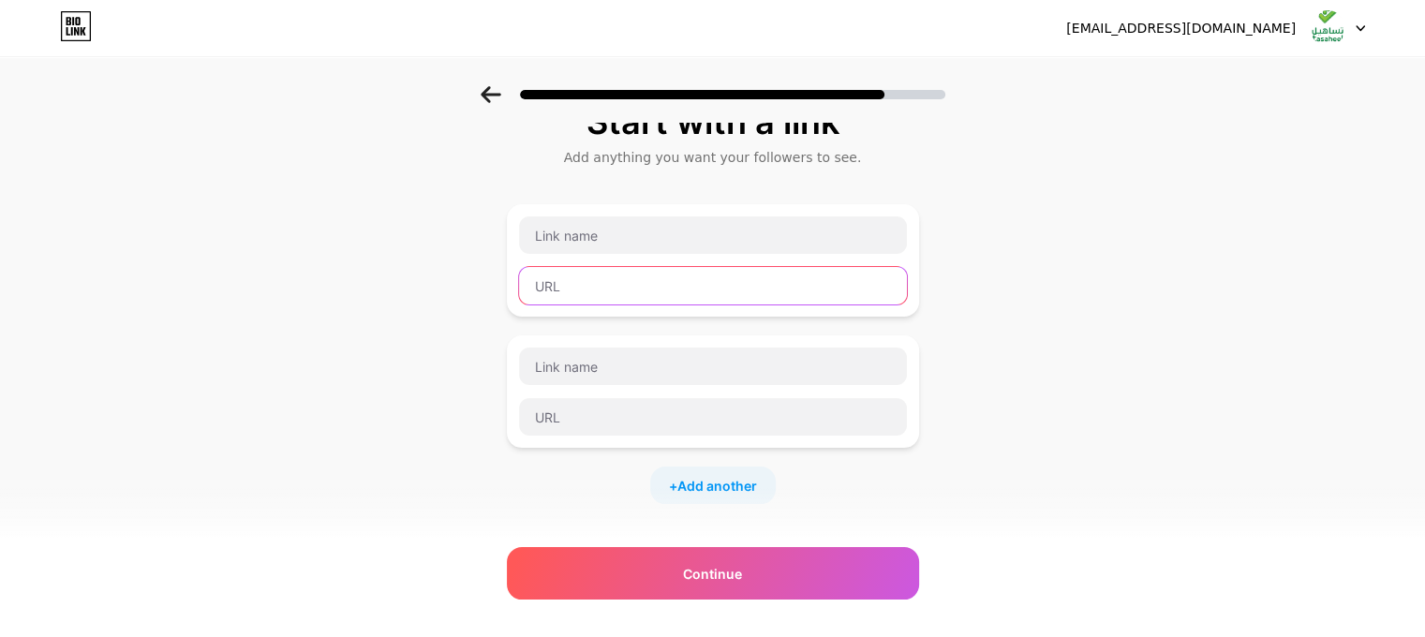
click at [619, 292] on input "text" at bounding box center [713, 285] width 388 height 37
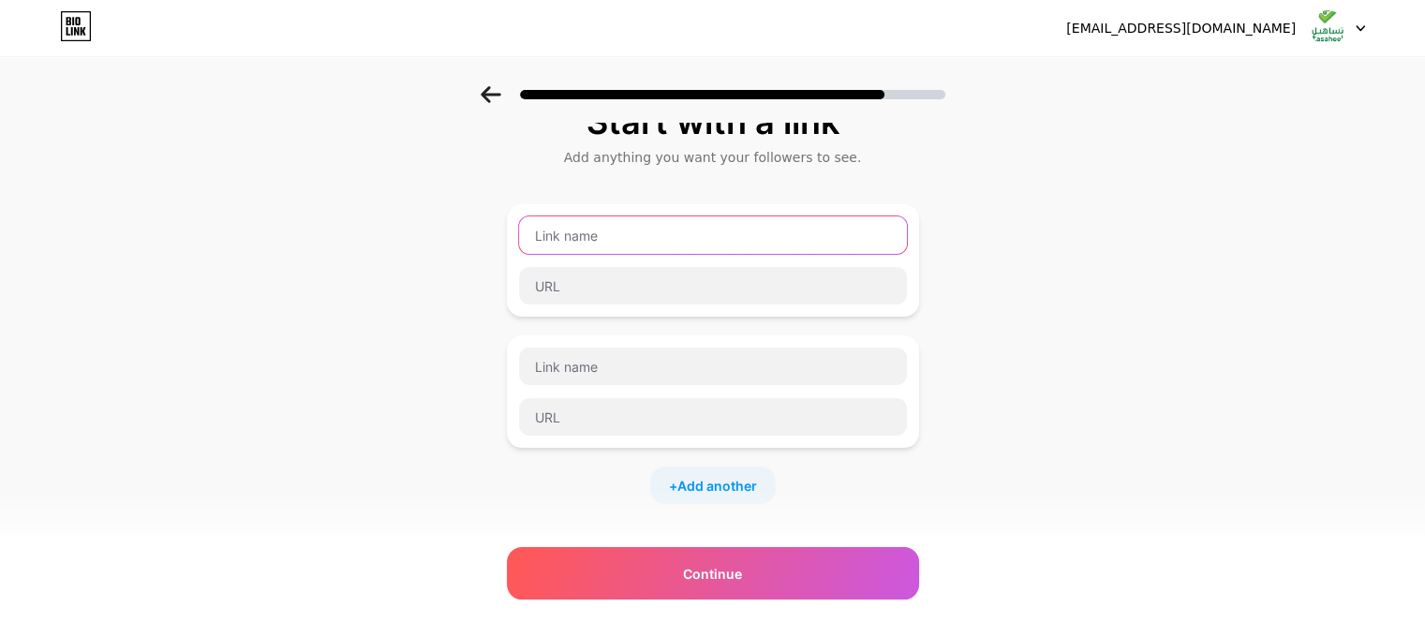
click at [623, 237] on input "text" at bounding box center [713, 234] width 388 height 37
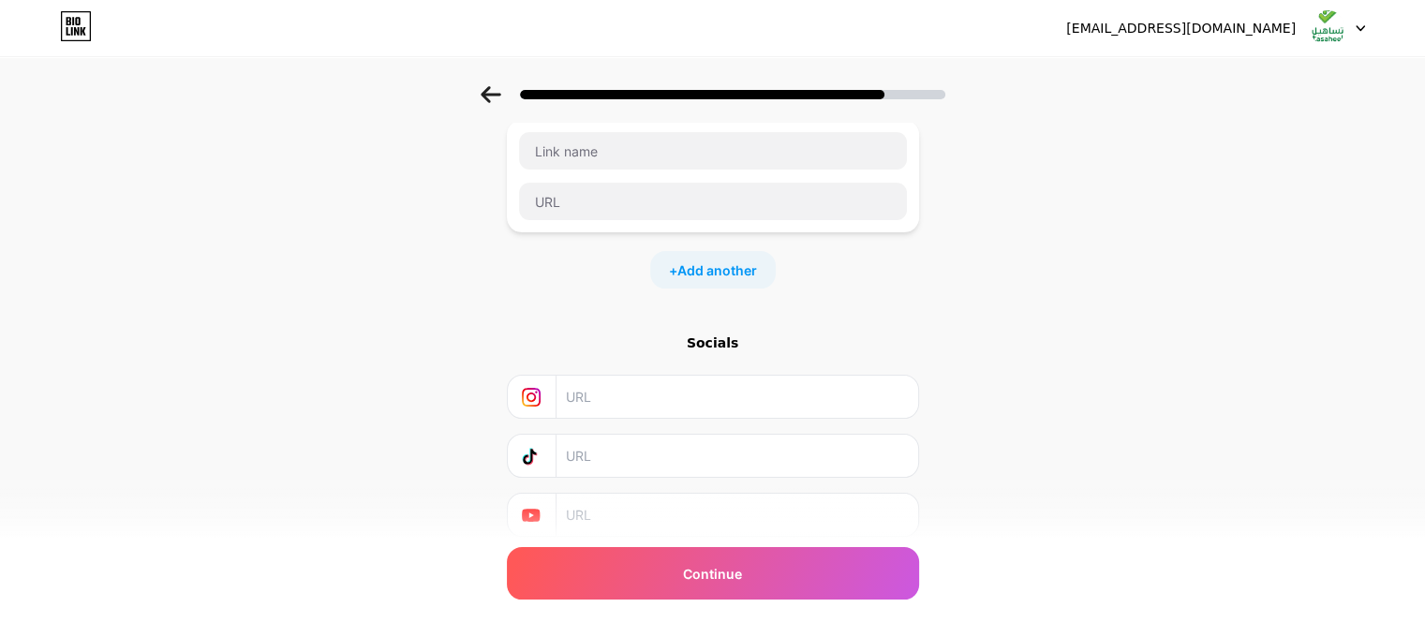
scroll to position [311, 0]
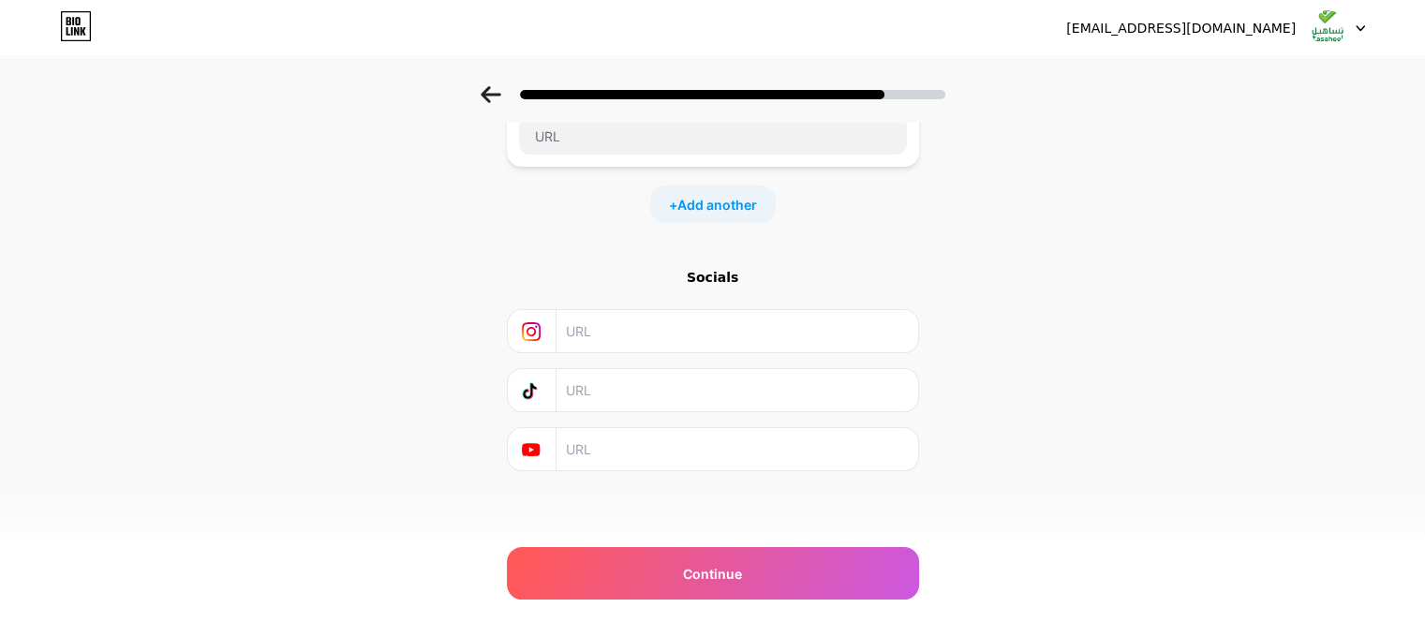
click at [663, 398] on input "text" at bounding box center [736, 390] width 340 height 42
click at [607, 407] on input "text" at bounding box center [736, 390] width 340 height 42
paste input "https://www.tiktok.com/@tasahe_el90?_r=1&_d=elcgl526a9kfg7&sec_uid=MS4wLjABAAAA…"
type input "https://www.tiktok.com/@tasahe_el90?_r=1&_d=elcgl526a9kfg7&sec_uid=MS4wLjABAAAA…"
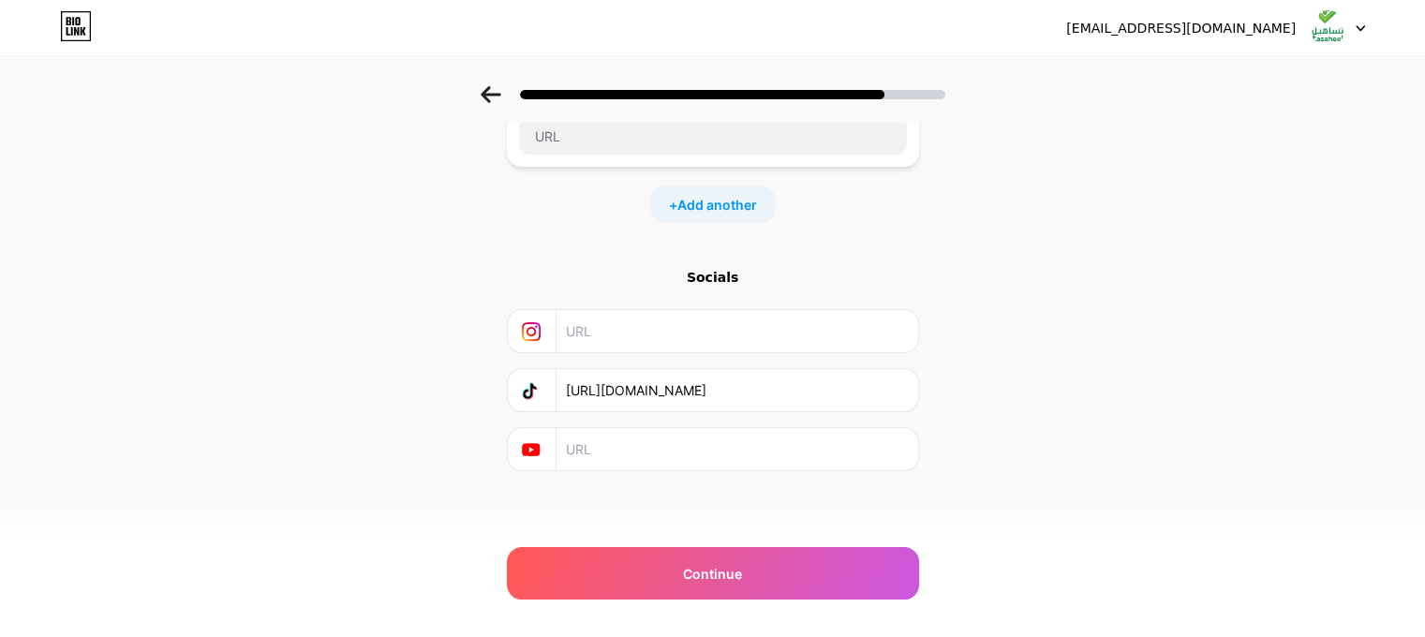
scroll to position [0, 0]
click at [614, 442] on input "text" at bounding box center [736, 449] width 340 height 42
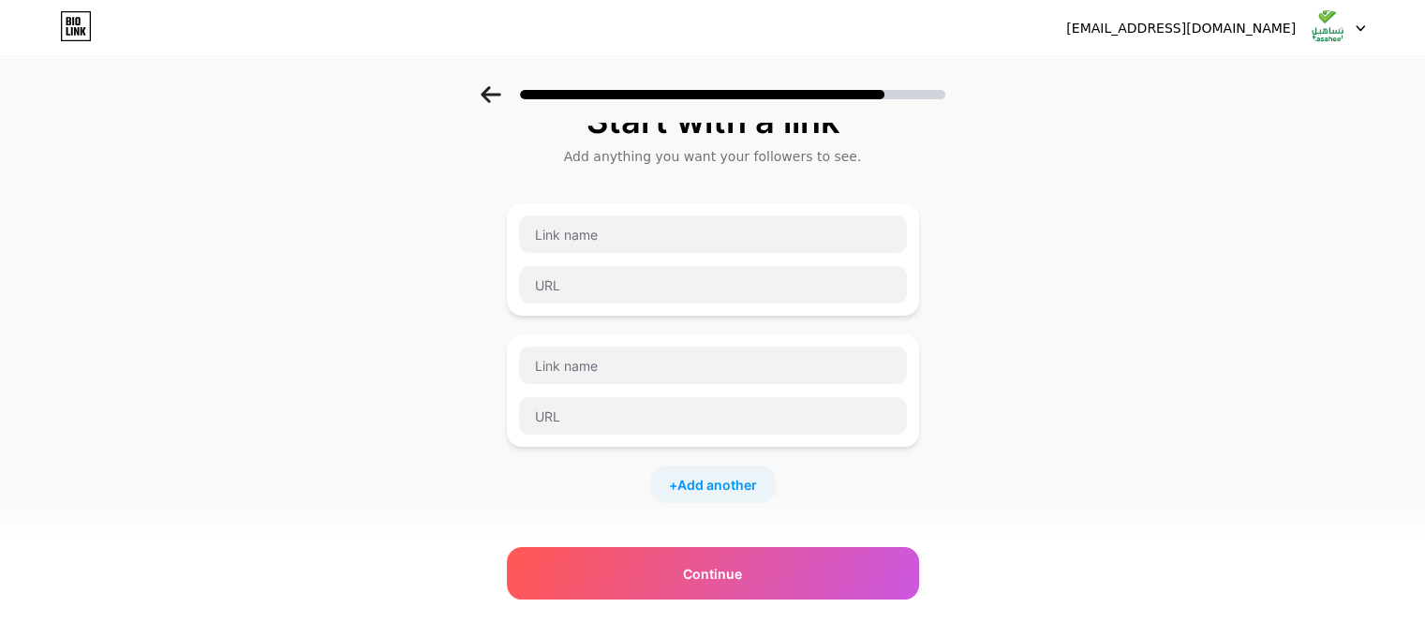
scroll to position [30, 0]
click at [633, 239] on input "text" at bounding box center [713, 234] width 388 height 37
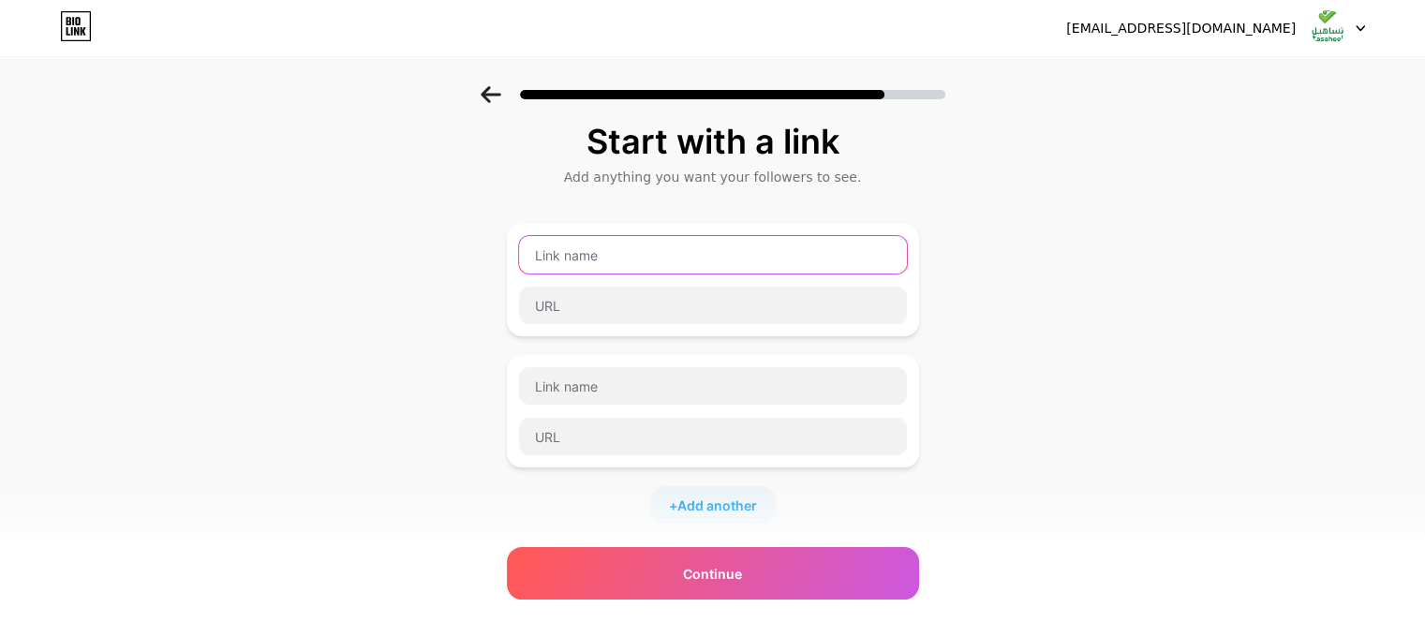
scroll to position [0, 0]
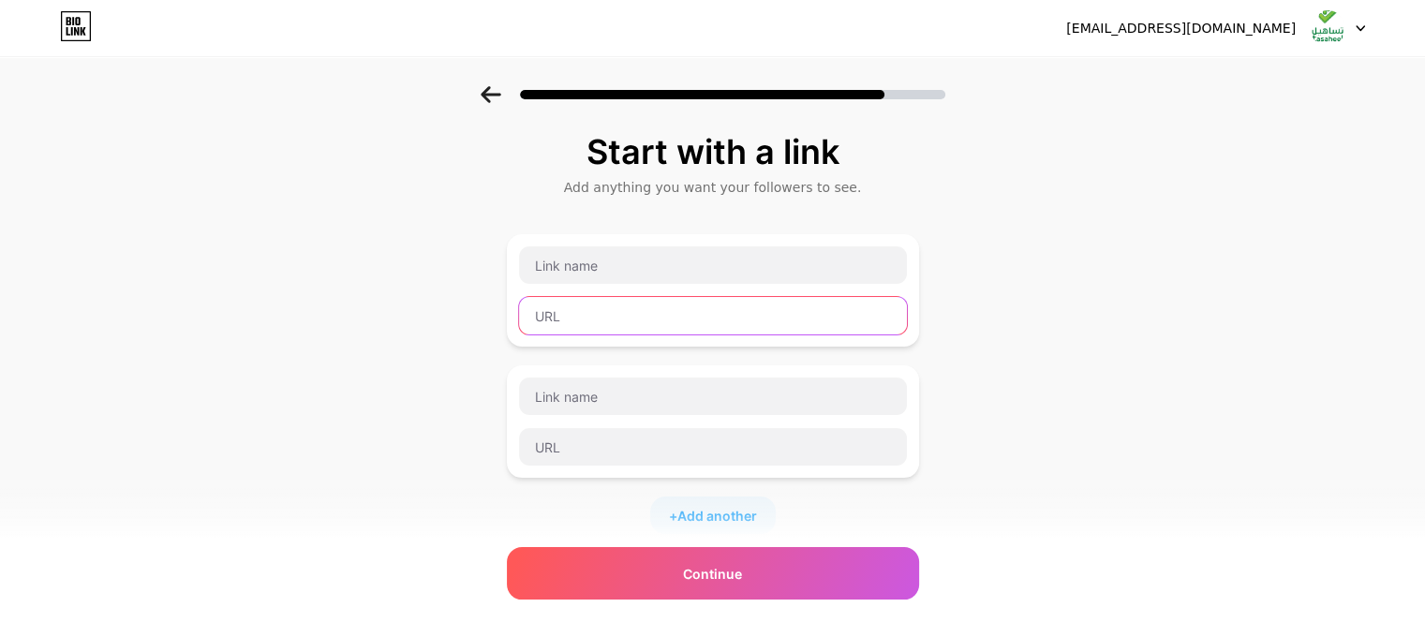
click at [641, 307] on input "text" at bounding box center [713, 315] width 388 height 37
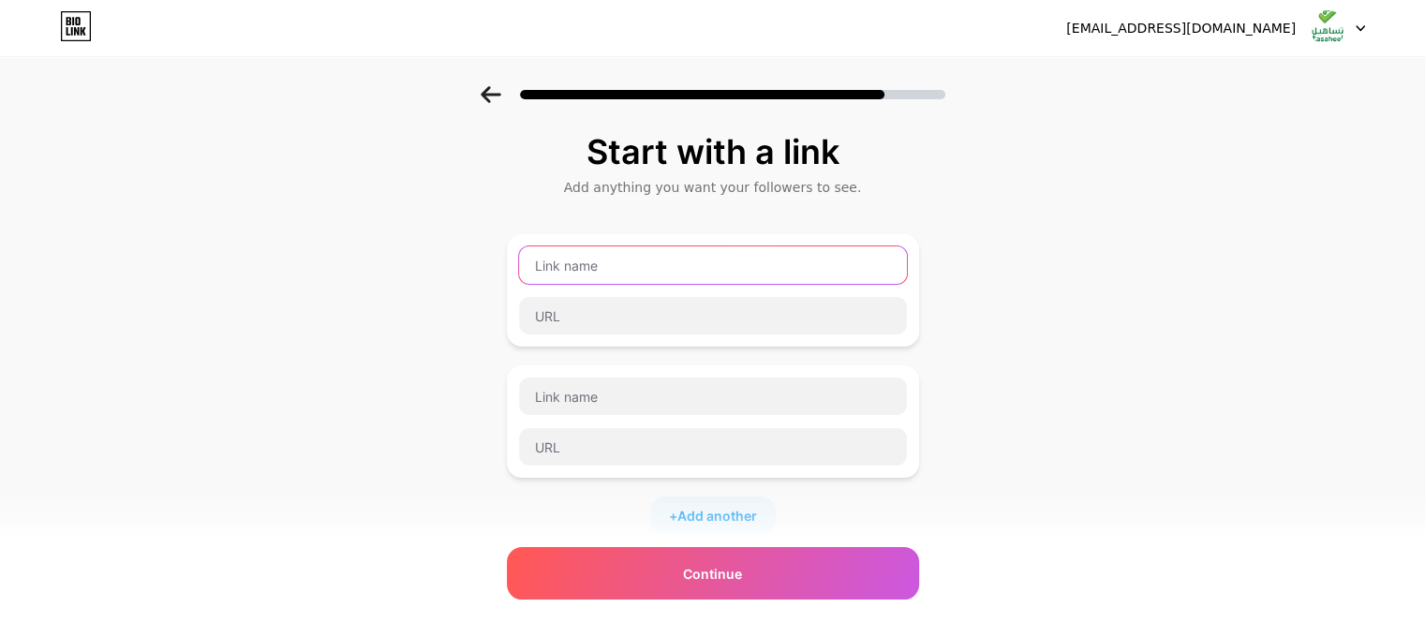
click at [656, 262] on input "text" at bounding box center [713, 264] width 388 height 37
paste input "https://snapchat.com/t/q9dujeDt"
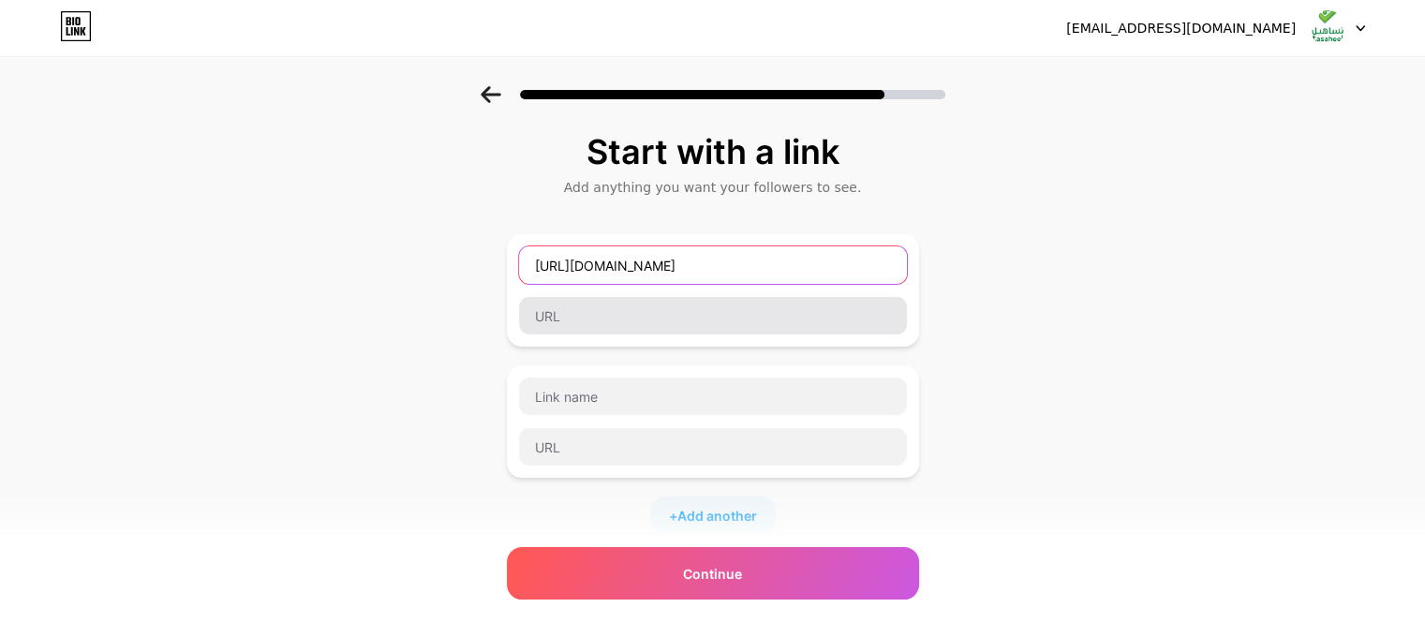
type input "https://snapchat.com/t/q9dujeDt"
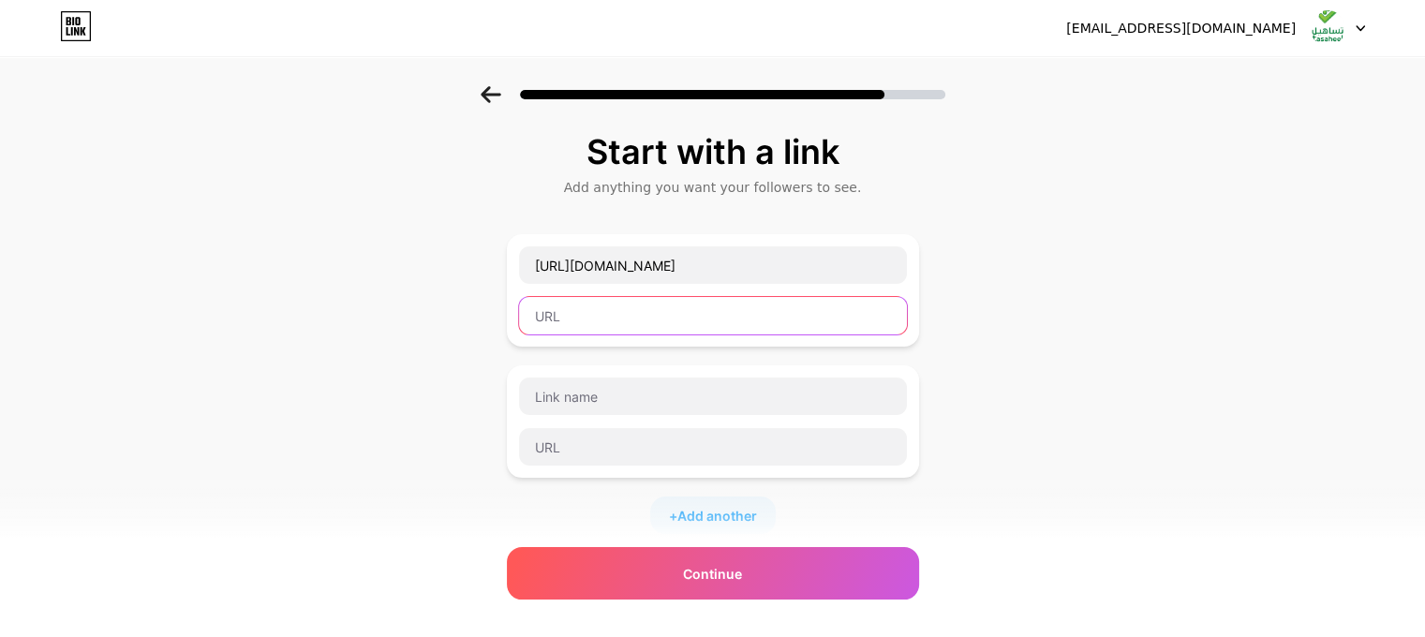
click at [608, 325] on input "text" at bounding box center [713, 315] width 388 height 37
type input "س"
type input "S"
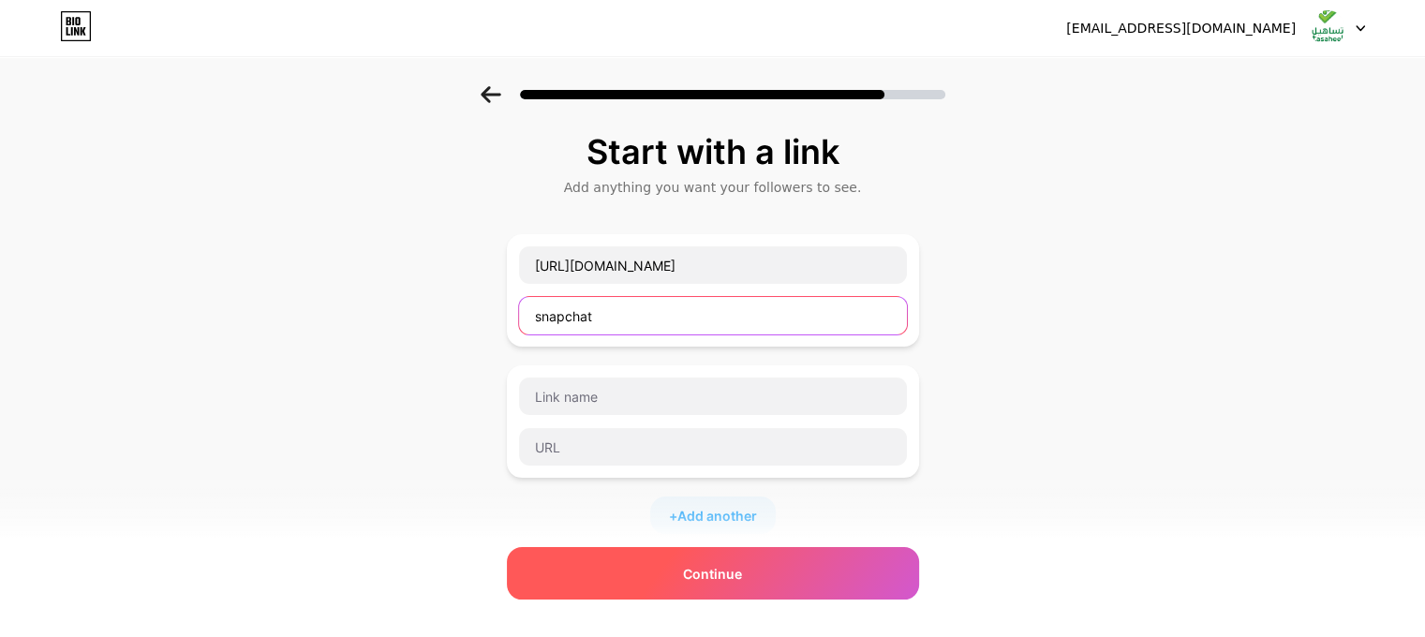
type input "snapchat"
click at [741, 558] on div "Continue" at bounding box center [713, 573] width 412 height 52
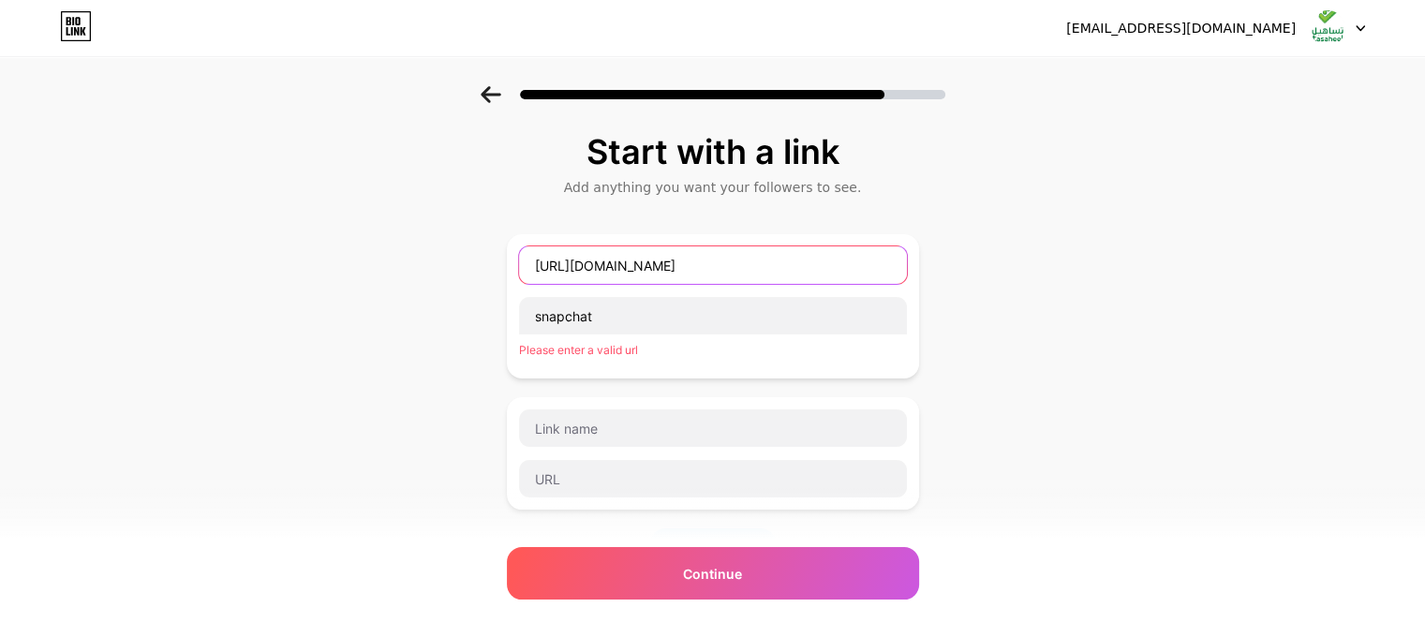
click at [697, 270] on input "https://snapchat.com/t/q9dujeDt" at bounding box center [713, 264] width 388 height 37
click at [697, 271] on input "https://snapchat.com/t/q9dujeDt" at bounding box center [713, 264] width 388 height 37
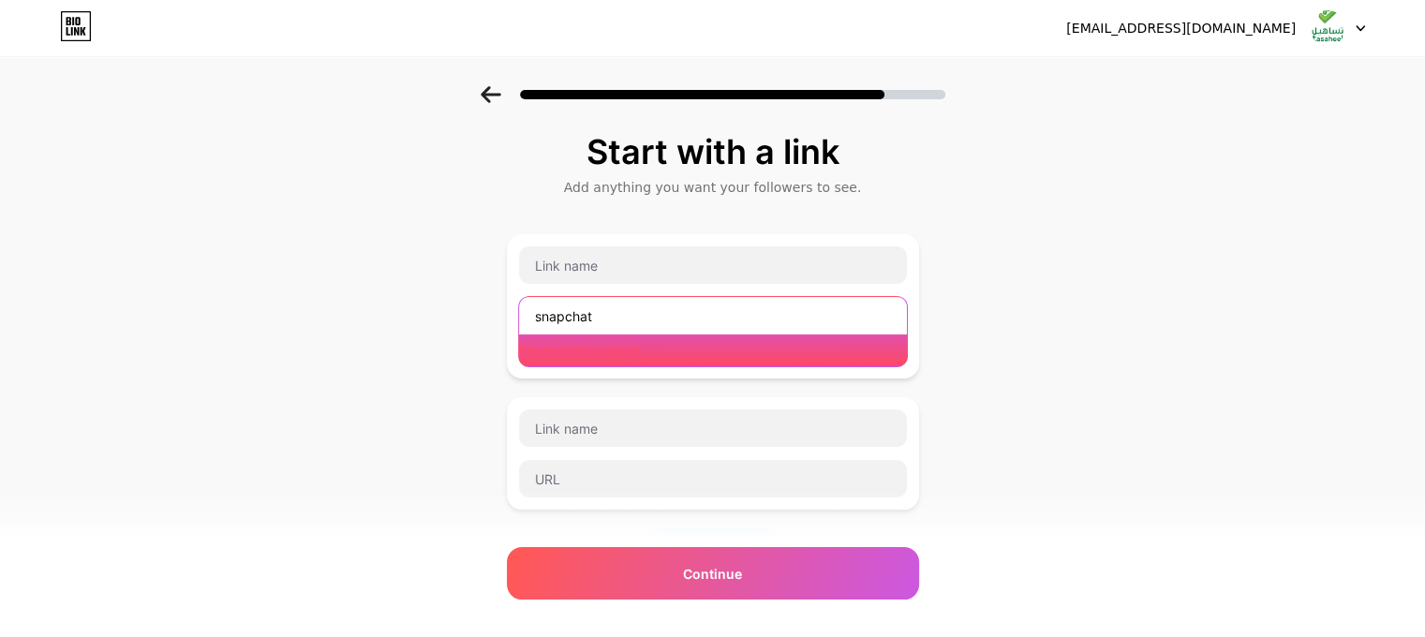
click at [638, 304] on input "snapchat" at bounding box center [713, 315] width 388 height 37
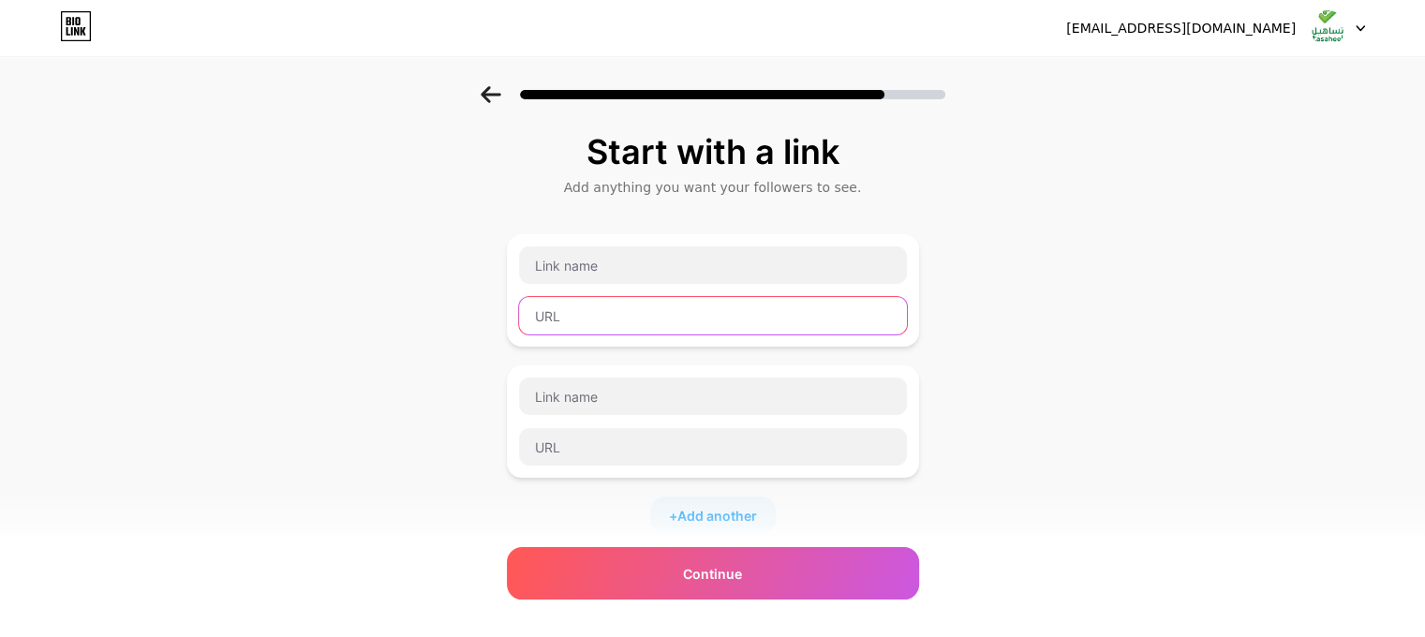
paste input "https://snapchat.com/t/q9dujeDt"
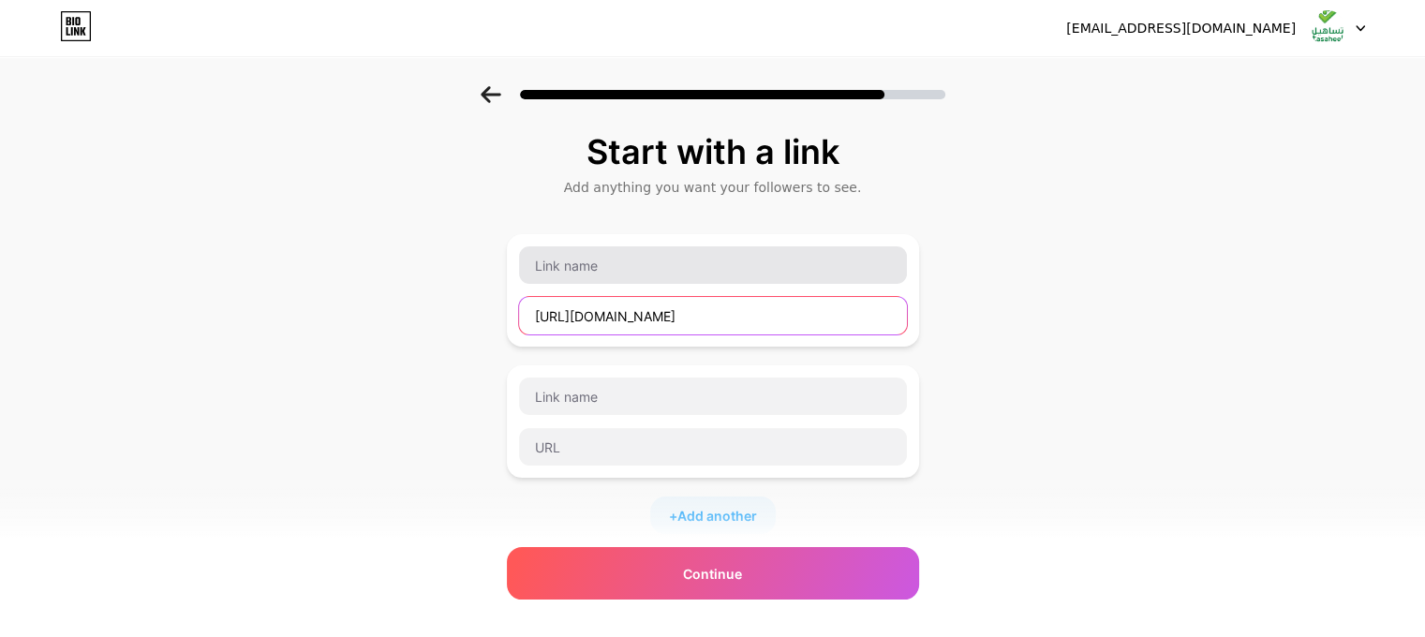
type input "https://snapchat.com/t/q9dujeDt"
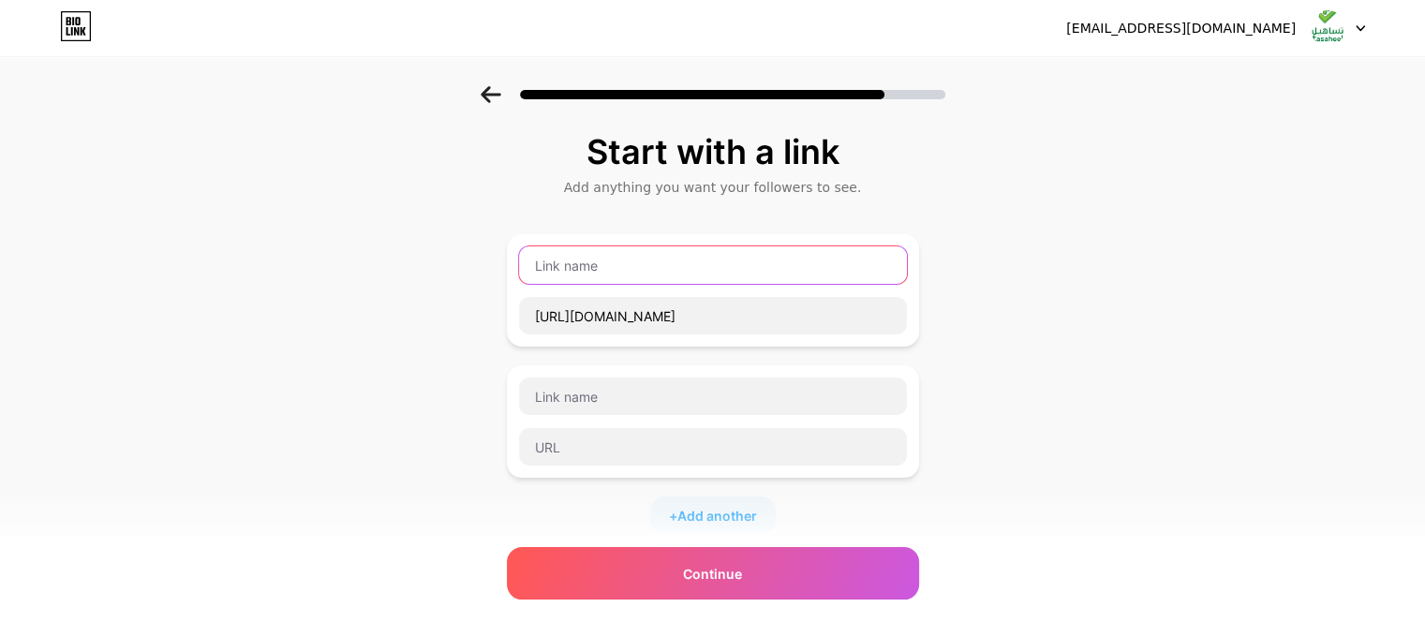
click at [644, 276] on input "text" at bounding box center [713, 264] width 388 height 37
type input "s"
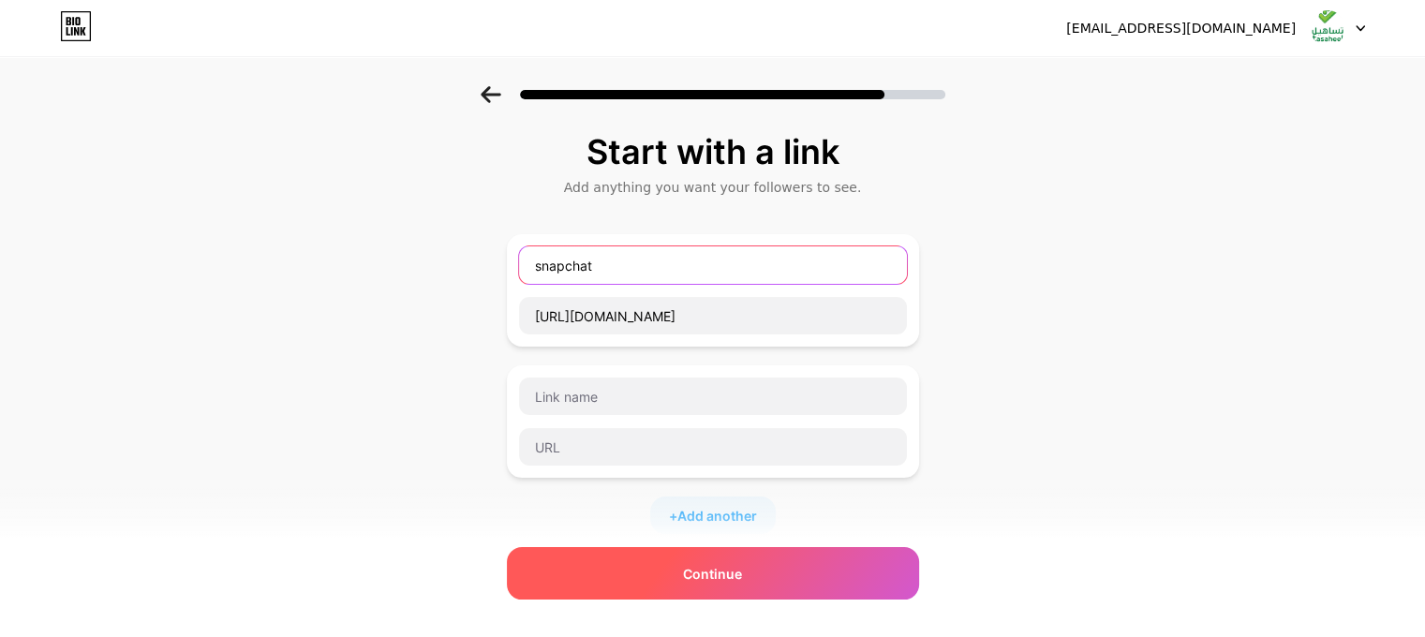
type input "snapchat"
click at [763, 592] on div "Continue" at bounding box center [713, 573] width 412 height 52
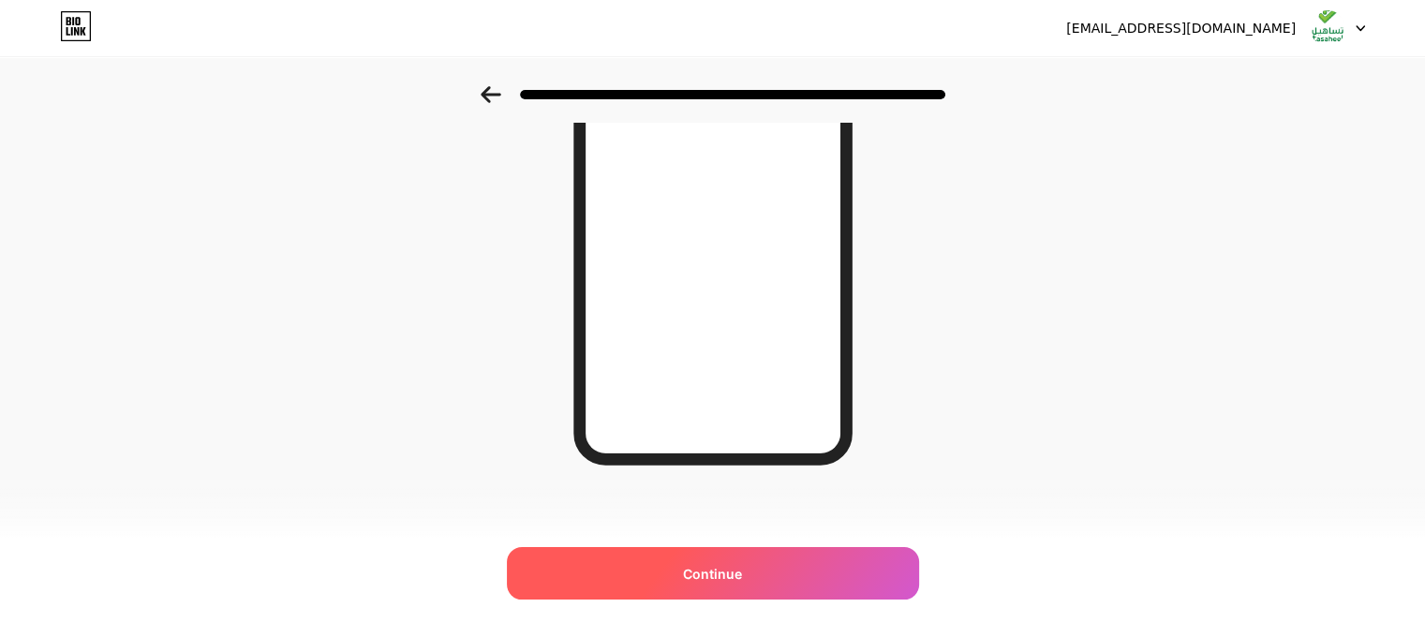
scroll to position [303, 0]
click at [722, 576] on span "Continue" at bounding box center [712, 574] width 59 height 20
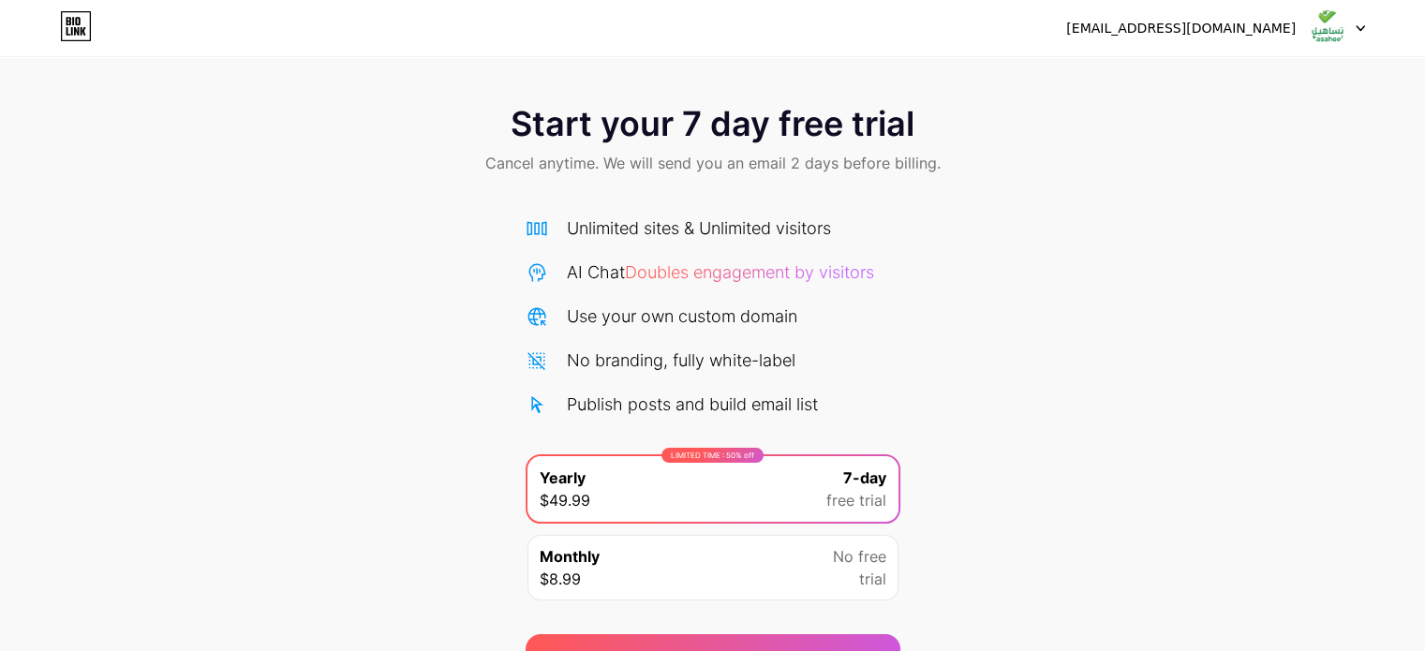
scroll to position [101, 0]
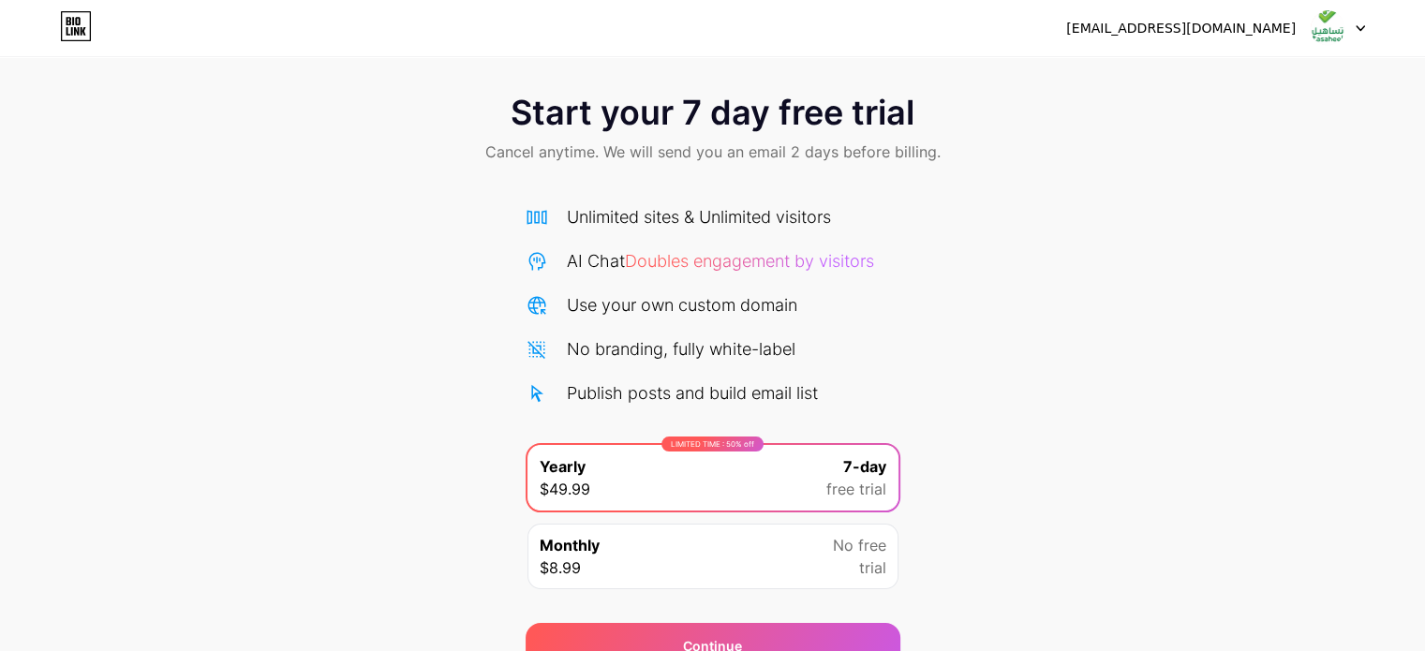
scroll to position [101, 0]
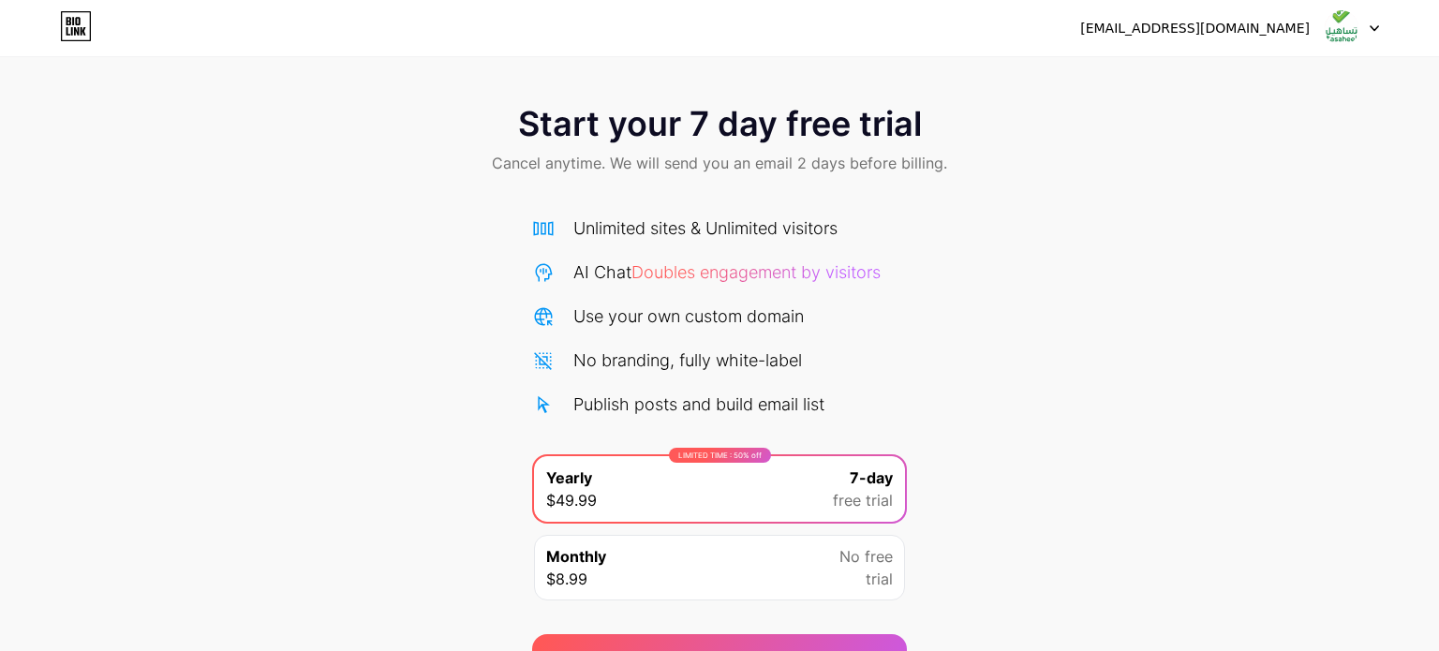
click at [1339, 37] on img at bounding box center [1341, 28] width 36 height 36
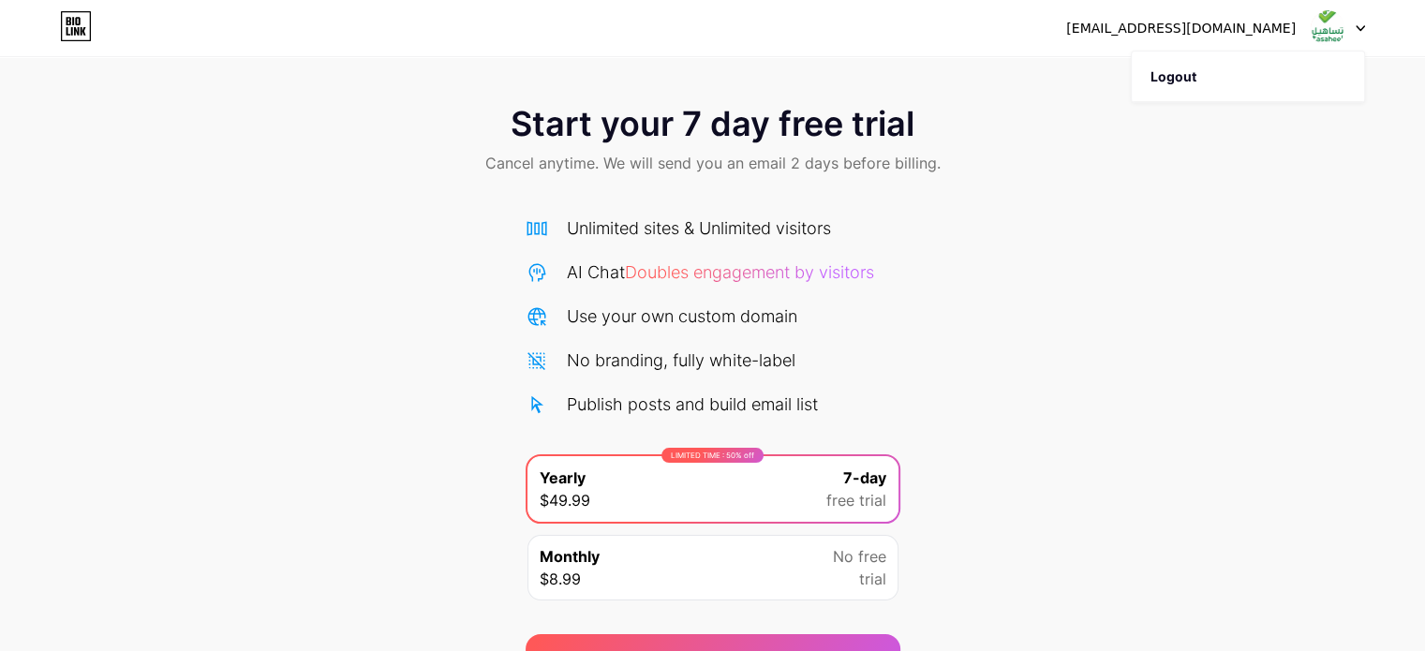
click at [1211, 40] on div "[EMAIL_ADDRESS][DOMAIN_NAME]" at bounding box center [1215, 28] width 299 height 34
click at [1214, 22] on div "[EMAIL_ADDRESS][DOMAIN_NAME]" at bounding box center [1180, 29] width 229 height 20
click at [1375, 23] on div "tasaheel.alc@gmail.com Logout" at bounding box center [712, 28] width 1425 height 34
click at [1365, 28] on div "tasaheel.alc@gmail.com Logout" at bounding box center [712, 28] width 1425 height 34
click at [78, 36] on icon at bounding box center [76, 26] width 32 height 30
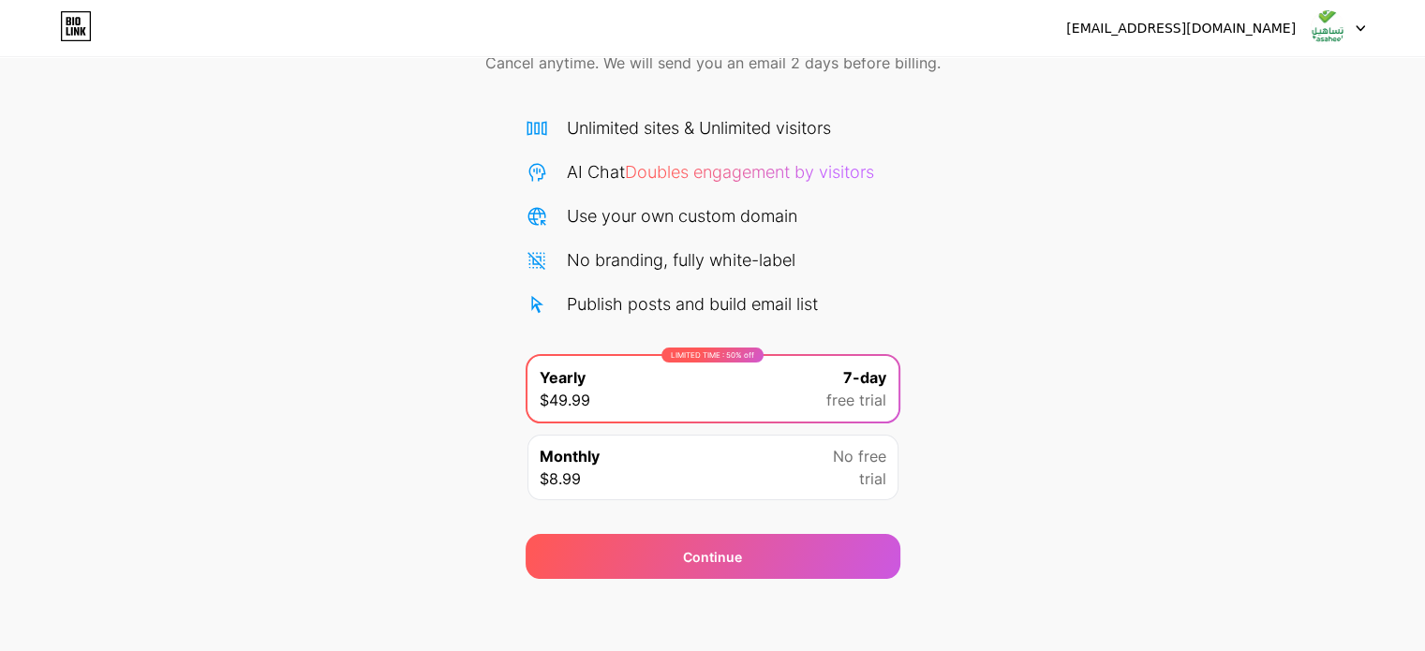
scroll to position [101, 0]
click at [682, 245] on div "Unlimited sites & Unlimited visitors AI Chat Doubles engagement by visitors Use…" at bounding box center [712, 214] width 375 height 201
click at [547, 268] on icon at bounding box center [536, 259] width 22 height 22
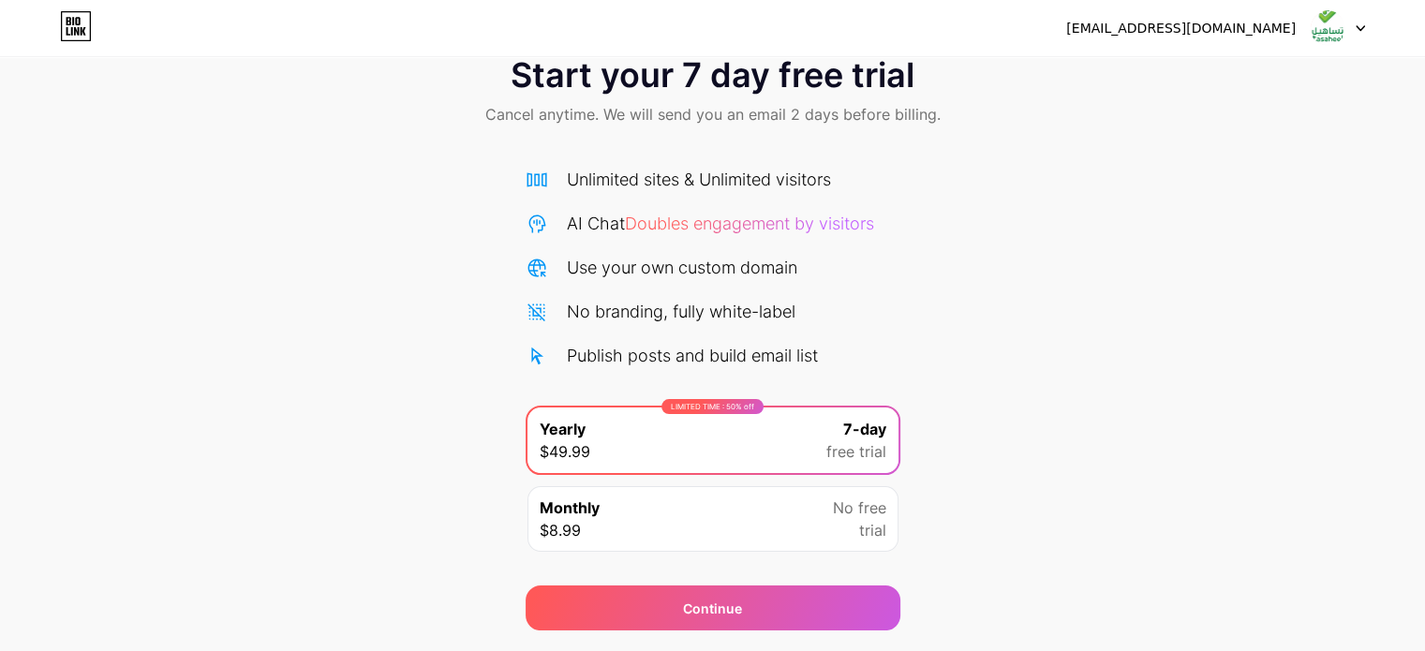
scroll to position [0, 0]
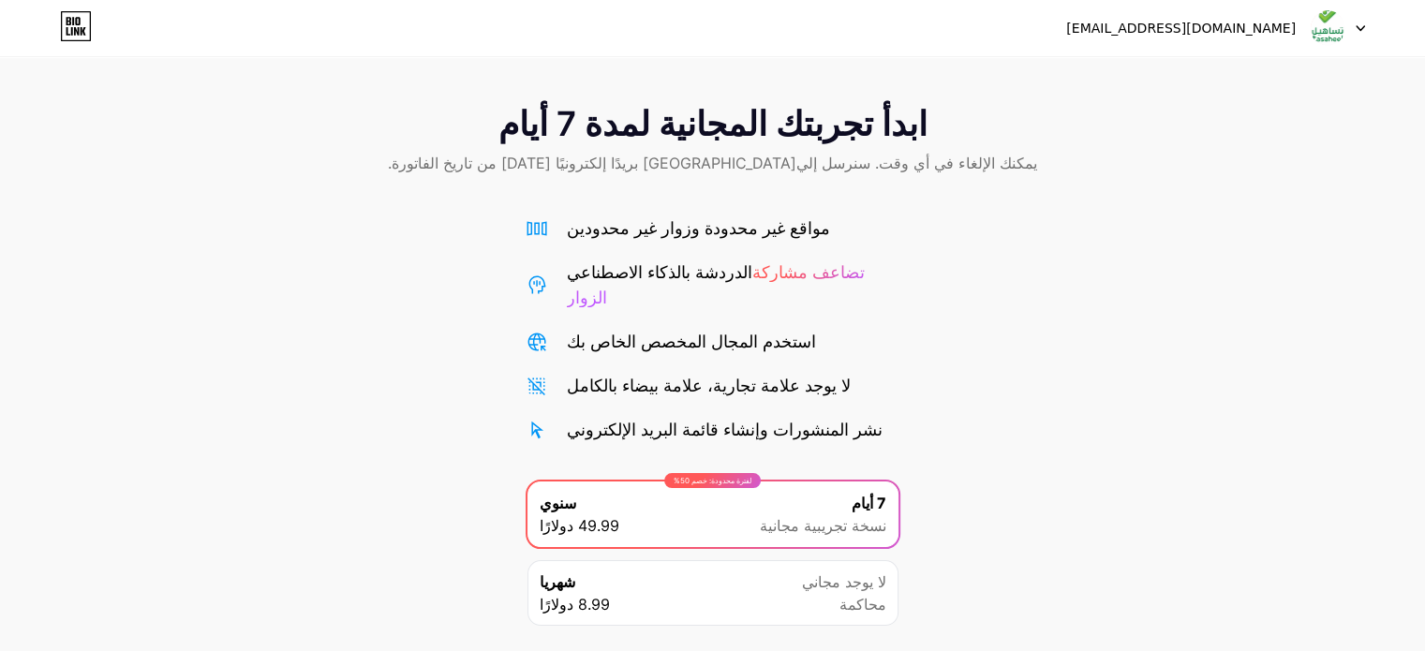
click at [888, 292] on div "مواقع غير محدودة وزوار غير محدودين الدردشة بالذكاء الاصطناعي تضاعف مشاركة الزوا…" at bounding box center [712, 328] width 375 height 227
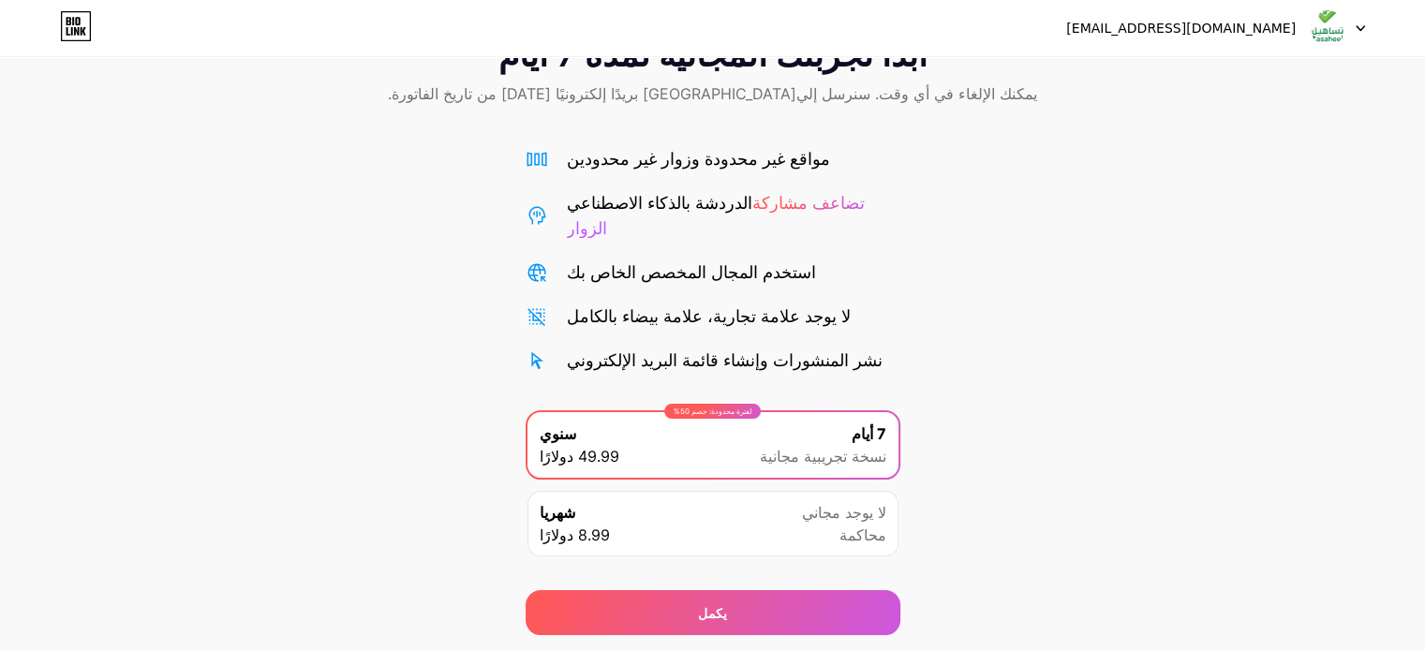
scroll to position [101, 0]
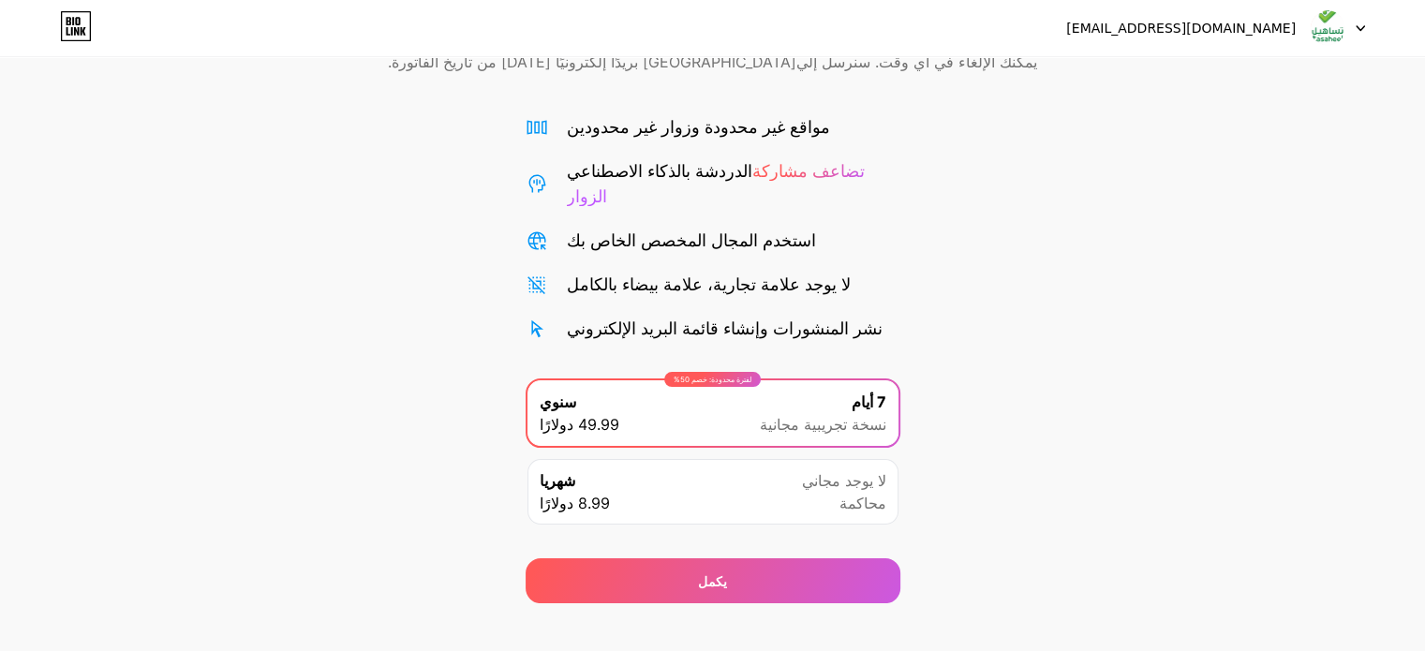
click at [631, 479] on div "شهريا 8.99 دولارًا لا يوجد مجاني محاكمة" at bounding box center [712, 492] width 371 height 66
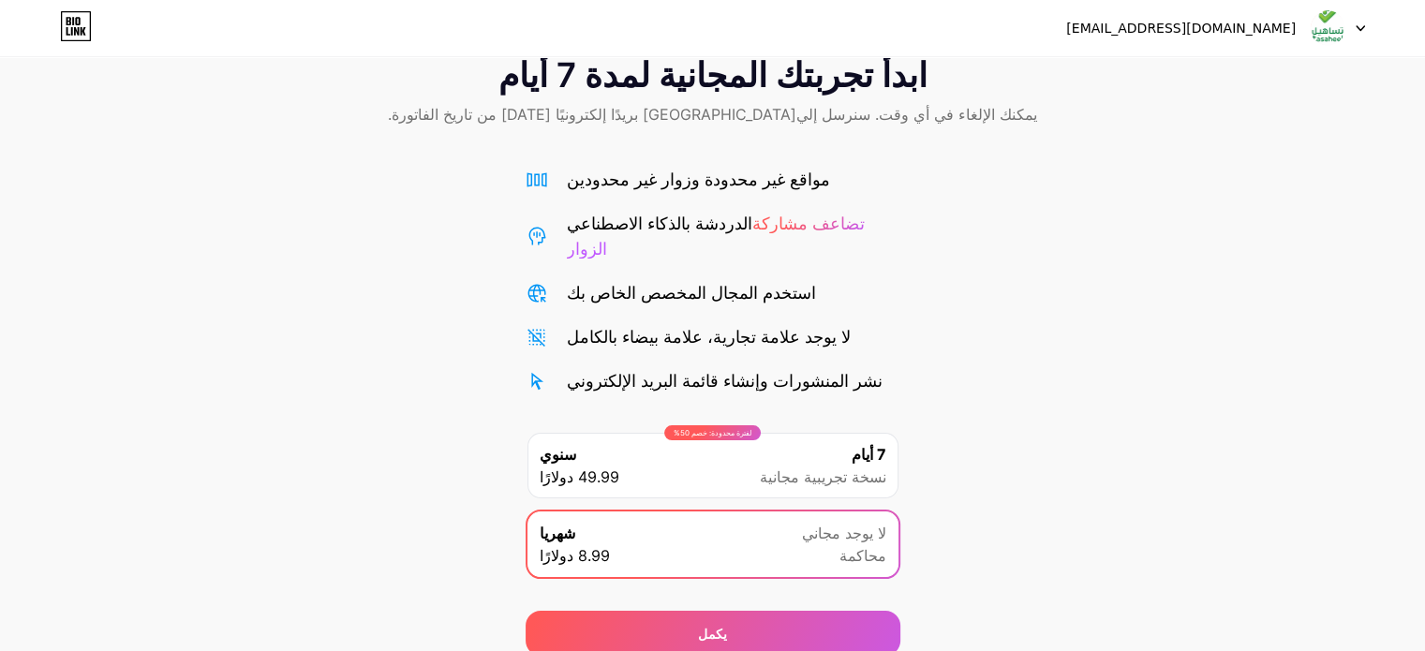
scroll to position [0, 0]
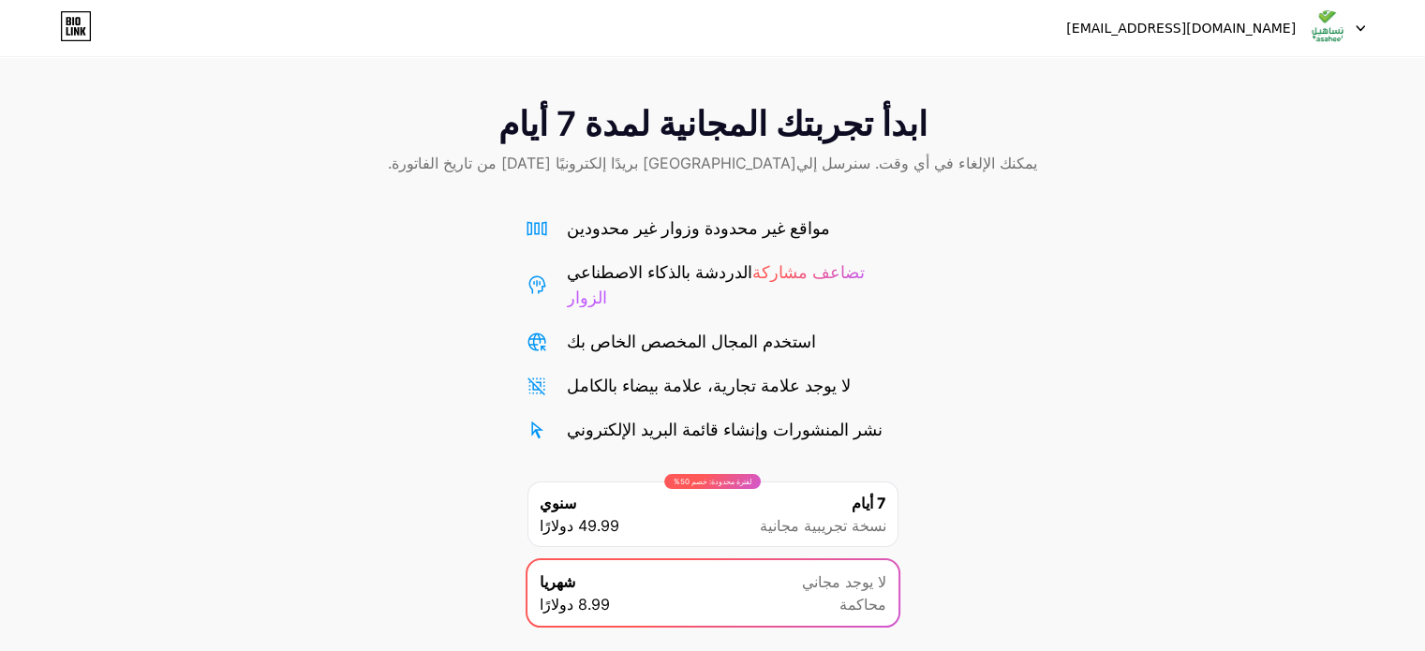
click at [1189, 24] on font "[EMAIL_ADDRESS][DOMAIN_NAME]" at bounding box center [1180, 28] width 229 height 15
click at [1331, 29] on img at bounding box center [1327, 28] width 36 height 36
click at [1235, 25] on font "[EMAIL_ADDRESS][DOMAIN_NAME]" at bounding box center [1180, 28] width 229 height 15
click at [1093, 185] on div "ابدأ تجربتك المجانية لمدة 7 أيام يمكنك الإلغاء في أي وقت. سنرسل إليك بريدًا إلك…" at bounding box center [712, 141] width 1425 height 111
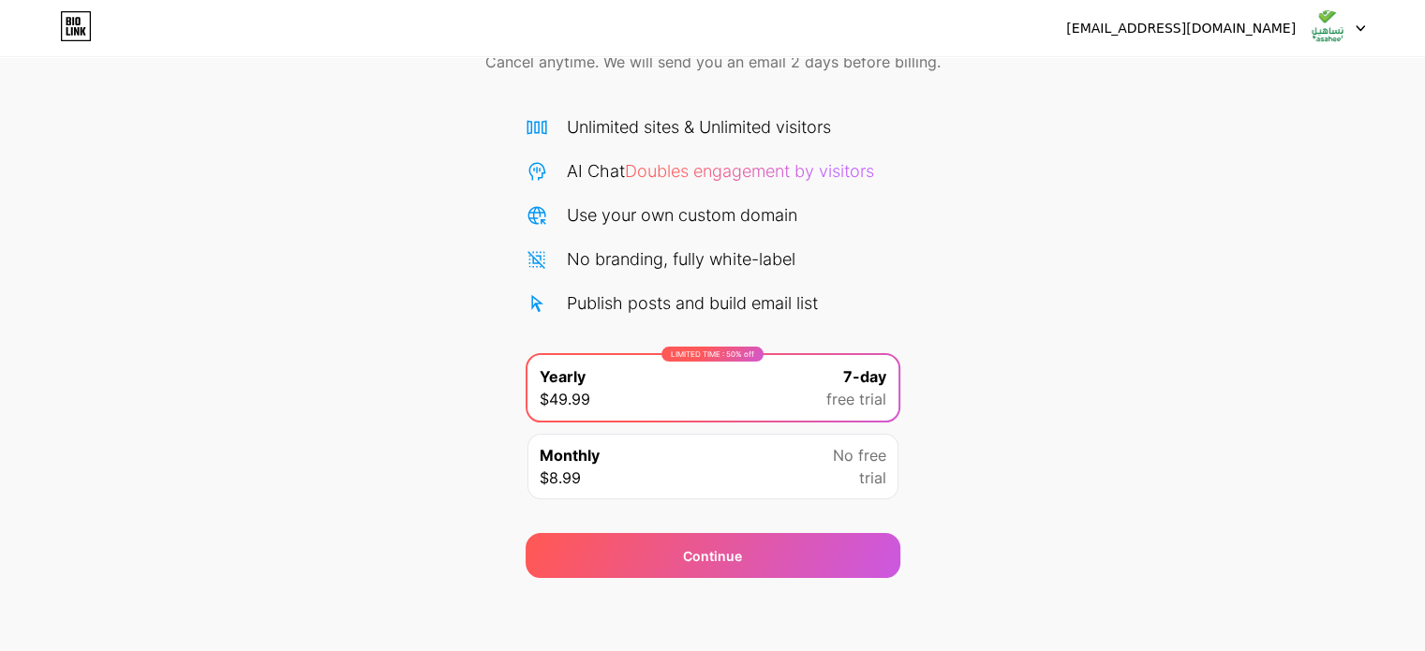
scroll to position [101, 0]
